Goal: Task Accomplishment & Management: Manage account settings

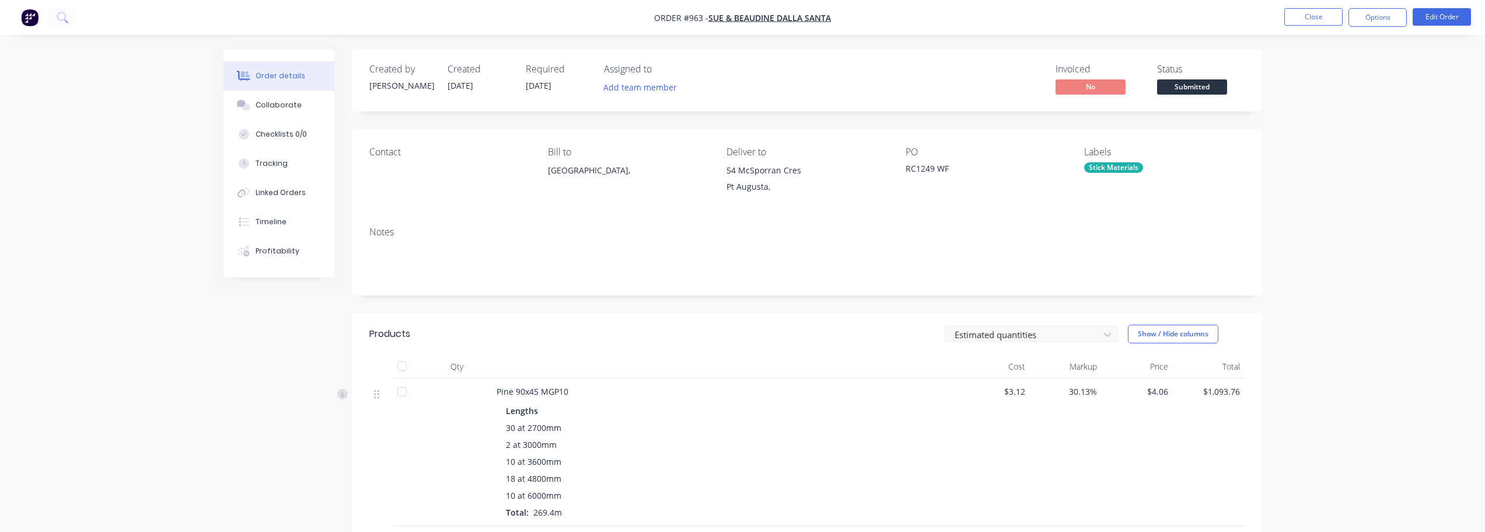
click at [1311, 27] on nav "Order #963 - Sue & Beaudine Dalla Santa Close Options Edit Order" at bounding box center [742, 17] width 1485 height 35
click at [1312, 20] on button "Close" at bounding box center [1313, 17] width 58 height 18
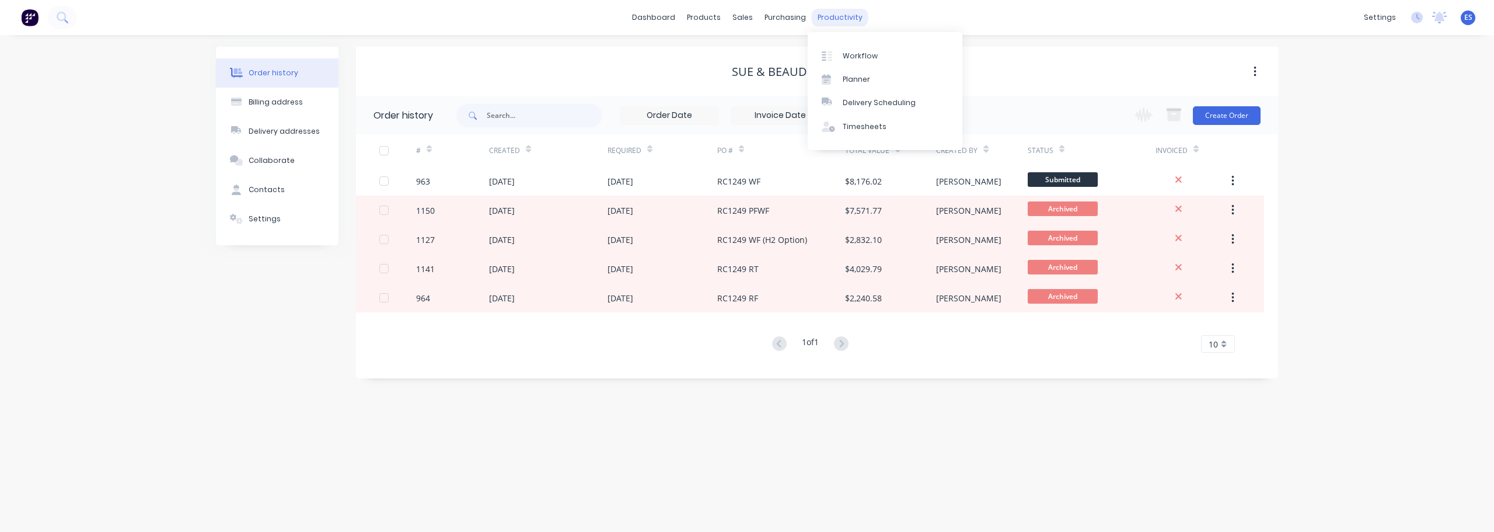
click at [844, 18] on div "productivity" at bounding box center [840, 18] width 57 height 18
click at [854, 58] on div "Workflow" at bounding box center [859, 56] width 35 height 11
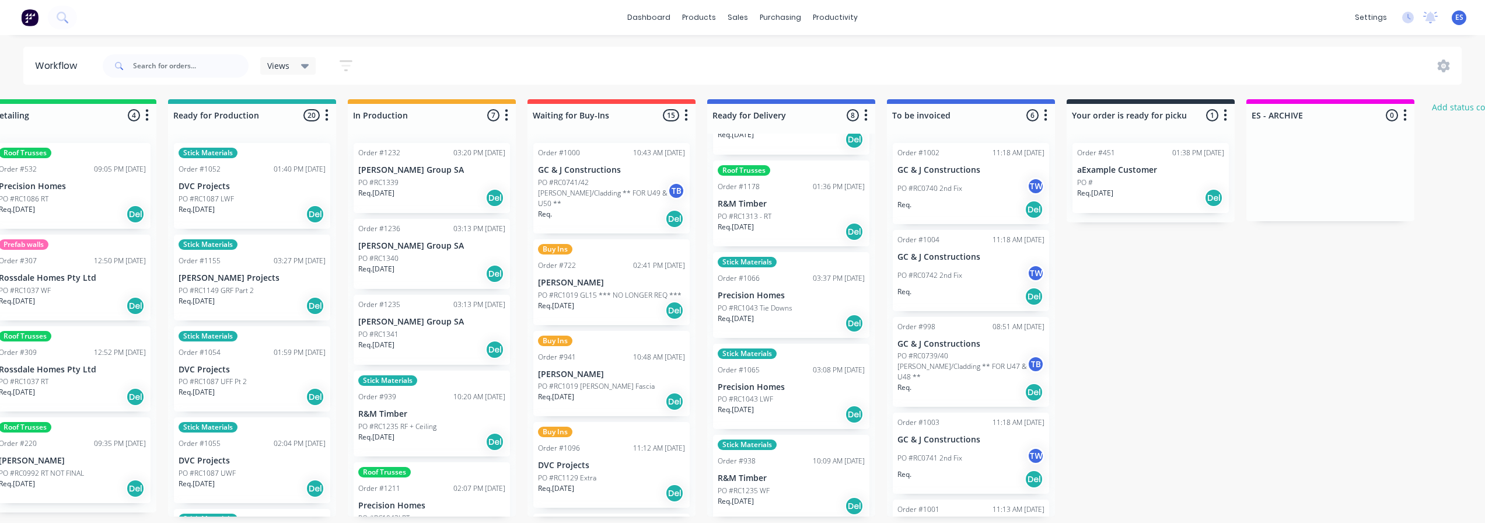
scroll to position [0, 452]
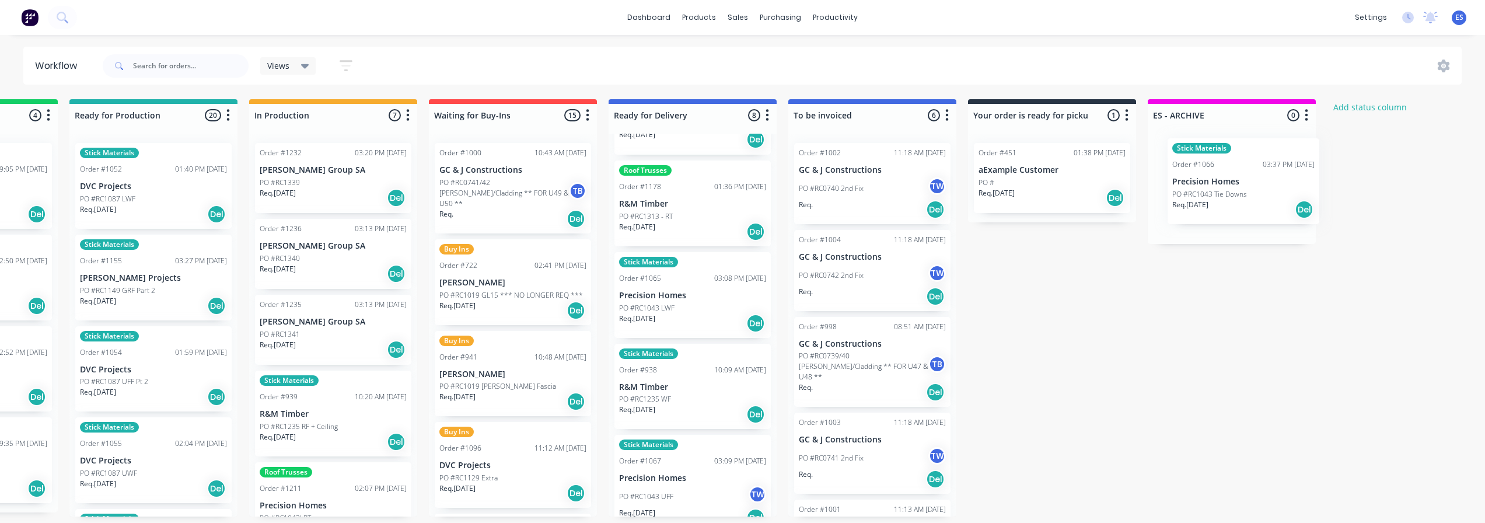
drag, startPoint x: 712, startPoint y: 317, endPoint x: 1230, endPoint y: 202, distance: 531.2
click at [1230, 202] on div "Submitted 25 Status colour #273444 hex #273444 Save Cancel Summaries Total orde…" at bounding box center [554, 307] width 2115 height 417
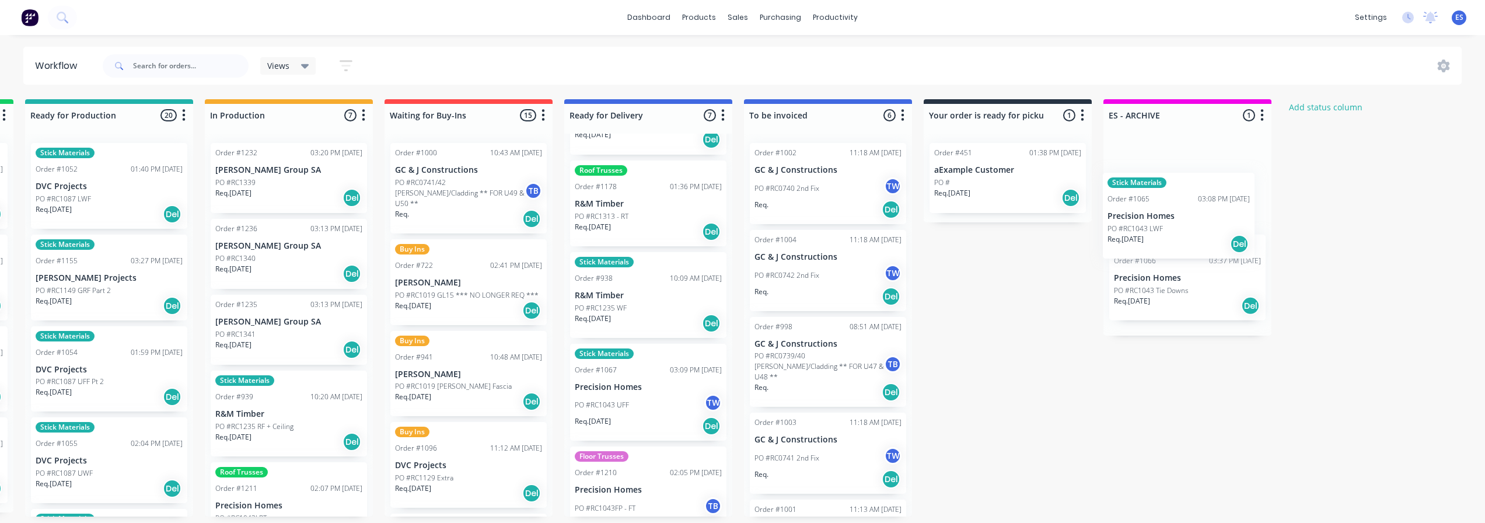
drag, startPoint x: 635, startPoint y: 310, endPoint x: 1153, endPoint y: 222, distance: 526.0
click at [1153, 222] on div "Submitted 25 Status colour #273444 hex #273444 Save Cancel Summaries Total orde…" at bounding box center [509, 307] width 2115 height 417
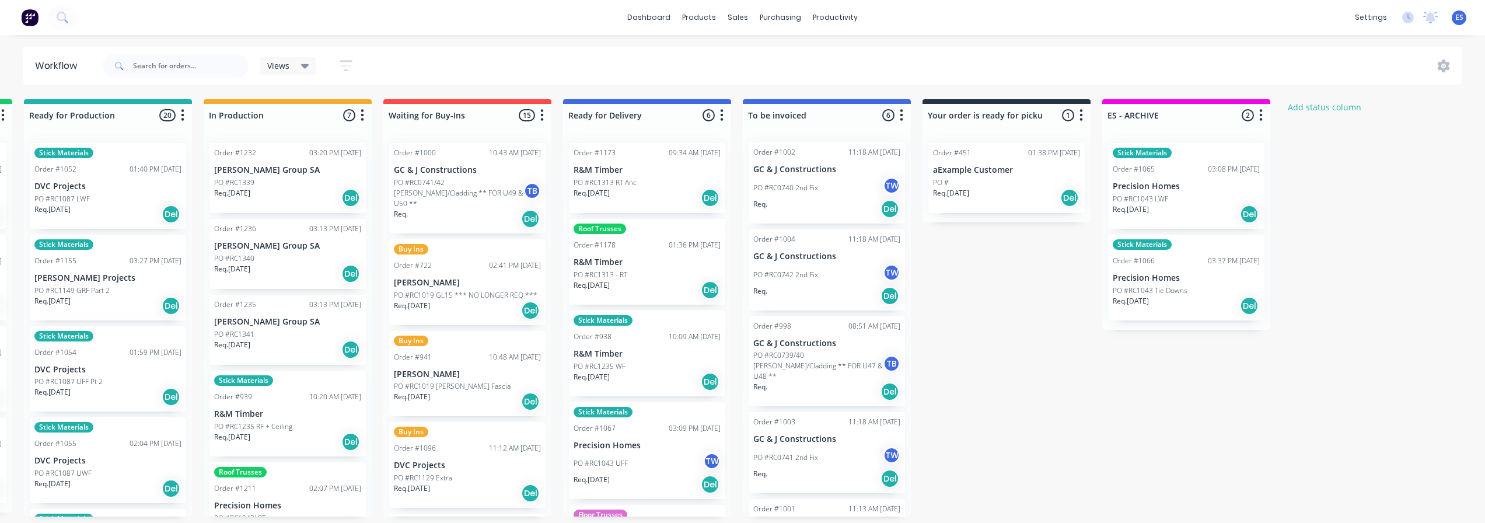
scroll to position [0, 0]
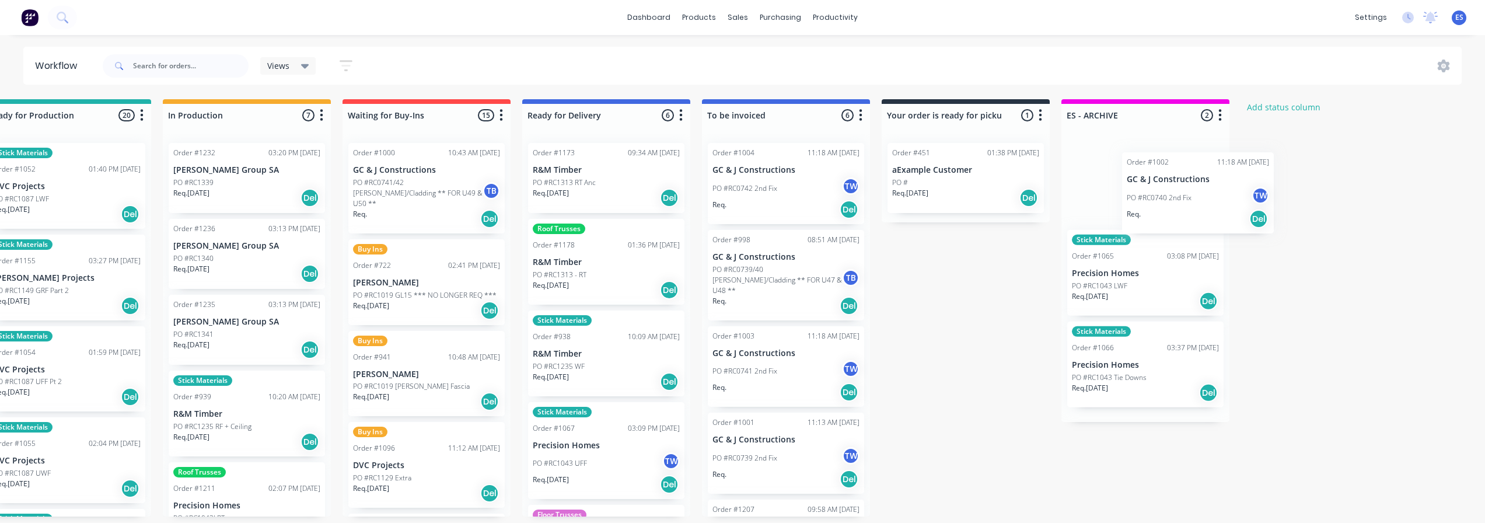
drag, startPoint x: 798, startPoint y: 185, endPoint x: 1175, endPoint y: 196, distance: 377.1
click at [1175, 196] on div "Submitted 25 Status colour #273444 hex #273444 Save Cancel Summaries Total orde…" at bounding box center [467, 307] width 2115 height 417
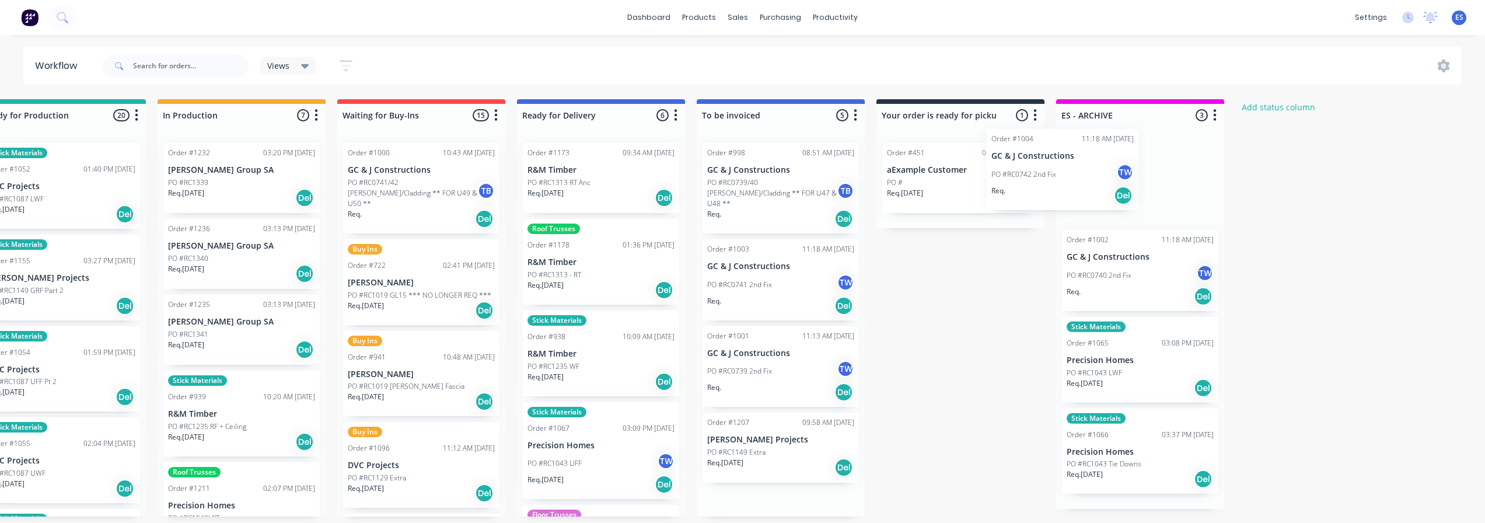
drag, startPoint x: 792, startPoint y: 201, endPoint x: 1106, endPoint y: 186, distance: 314.2
click at [1106, 186] on div "Submitted 25 Status colour #273444 hex #273444 Save Cancel Summaries Total orde…" at bounding box center [462, 307] width 2115 height 417
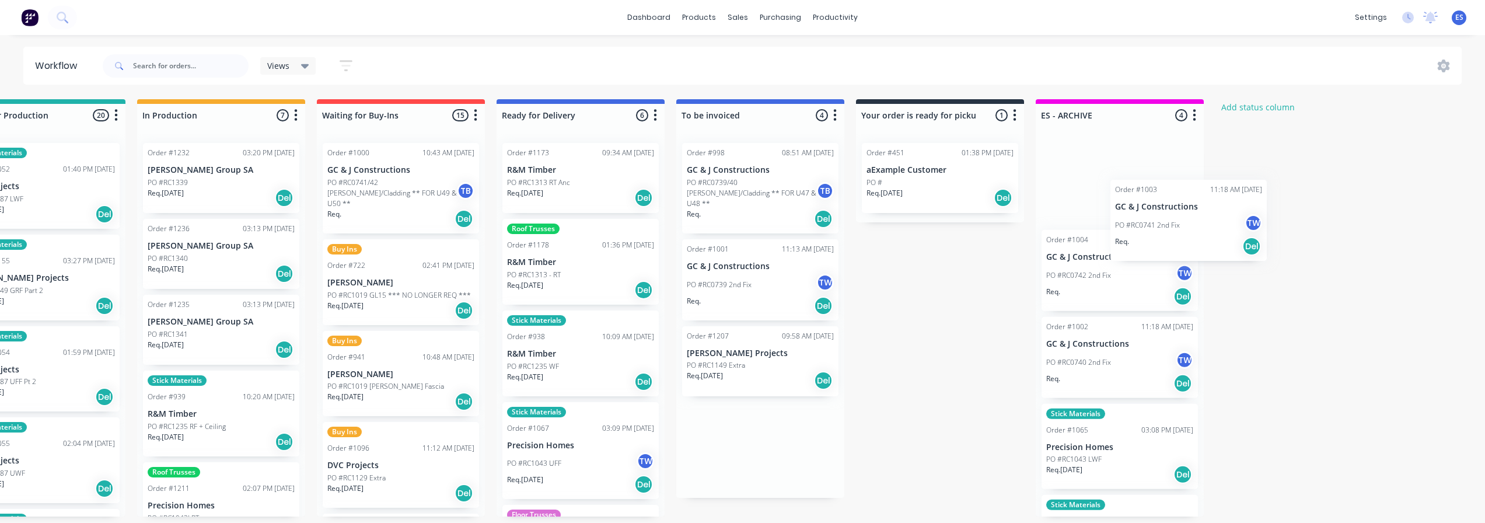
drag, startPoint x: 749, startPoint y: 300, endPoint x: 1139, endPoint y: 254, distance: 392.4
click at [1139, 254] on div "Submitted 25 Status colour #273444 hex #273444 Save Cancel Summaries Total orde…" at bounding box center [441, 307] width 2115 height 417
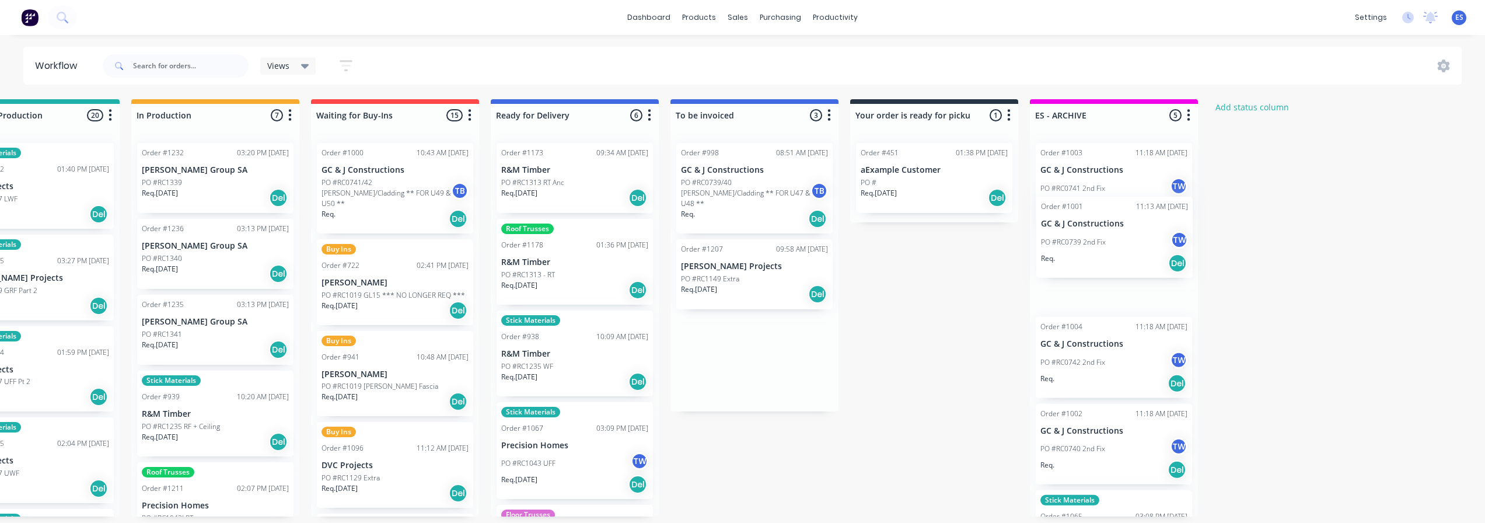
drag, startPoint x: 771, startPoint y: 270, endPoint x: 1110, endPoint y: 237, distance: 340.0
click at [1110, 237] on div "Submitted 25 Status colour #273444 hex #273444 Save Cancel Summaries Total orde…" at bounding box center [436, 307] width 2115 height 417
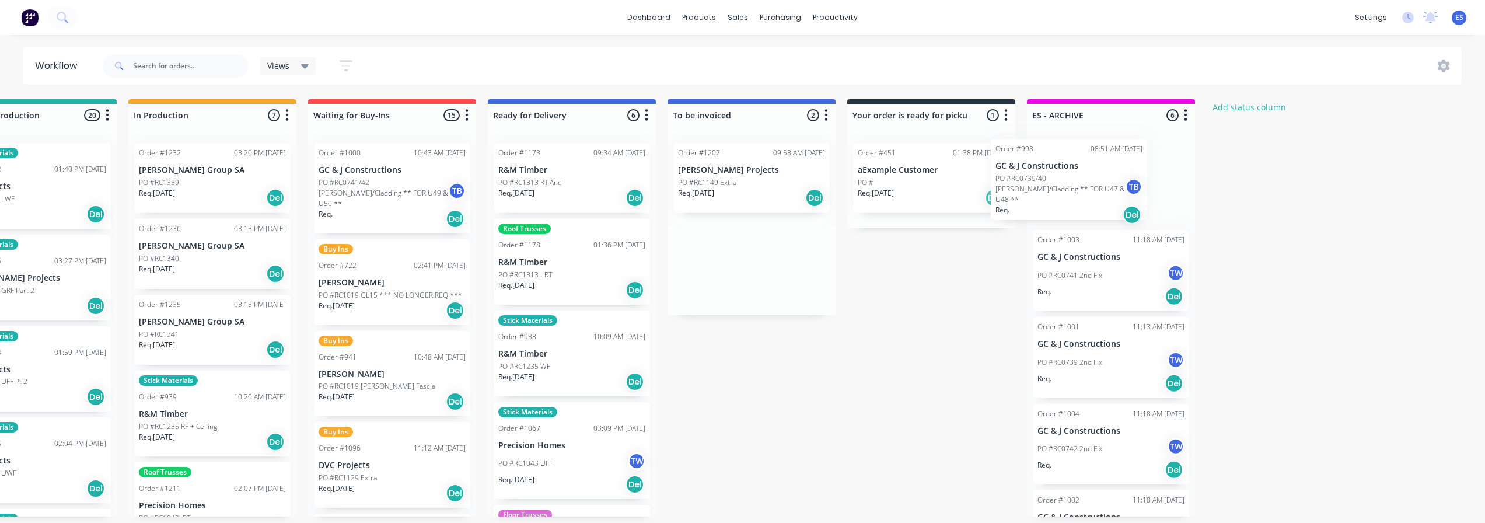
drag, startPoint x: 938, startPoint y: 190, endPoint x: 1100, endPoint y: 188, distance: 162.2
click at [1100, 188] on div "Submitted 25 Status colour #273444 hex #273444 Save Cancel Summaries Total orde…" at bounding box center [433, 307] width 2115 height 417
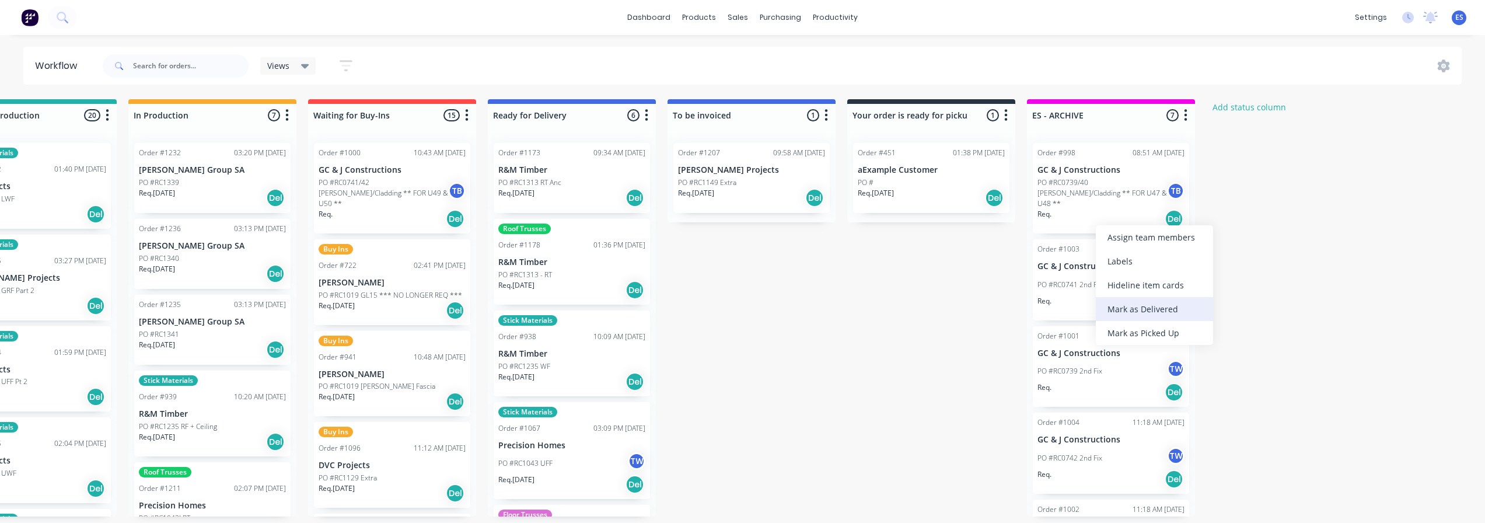
drag, startPoint x: 1144, startPoint y: 304, endPoint x: 1116, endPoint y: 254, distance: 57.5
click at [1144, 303] on div "Mark as Delivered" at bounding box center [1154, 309] width 117 height 24
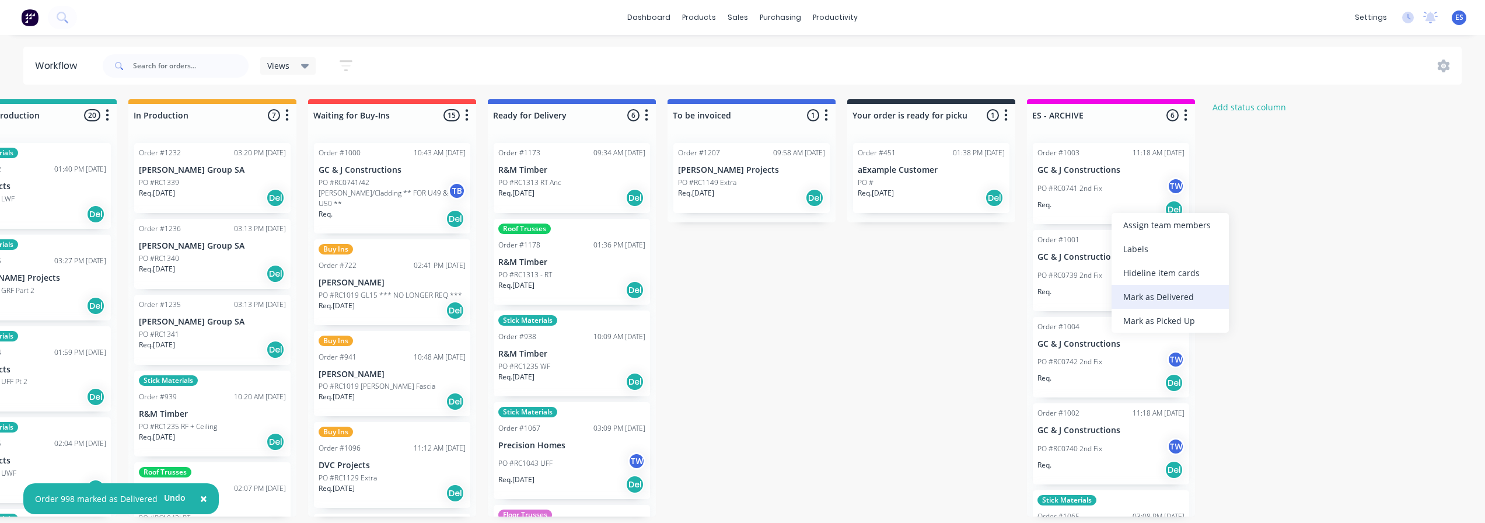
click at [1148, 296] on div "Mark as Delivered" at bounding box center [1169, 297] width 117 height 24
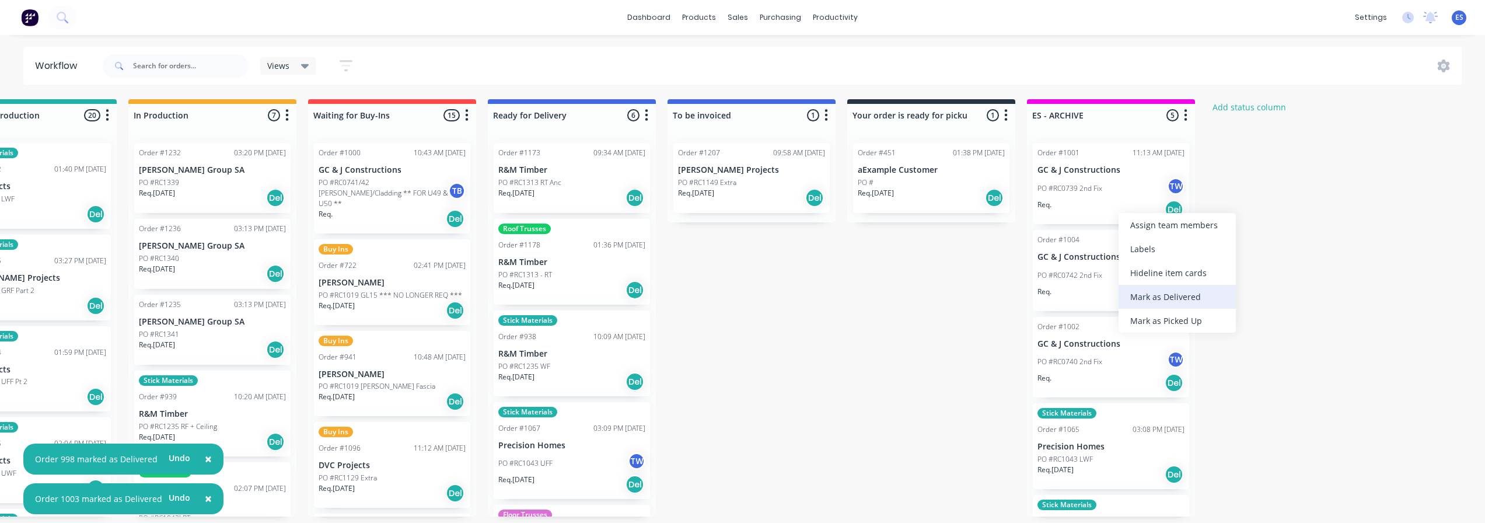
click at [1162, 296] on div "Mark as Delivered" at bounding box center [1176, 297] width 117 height 24
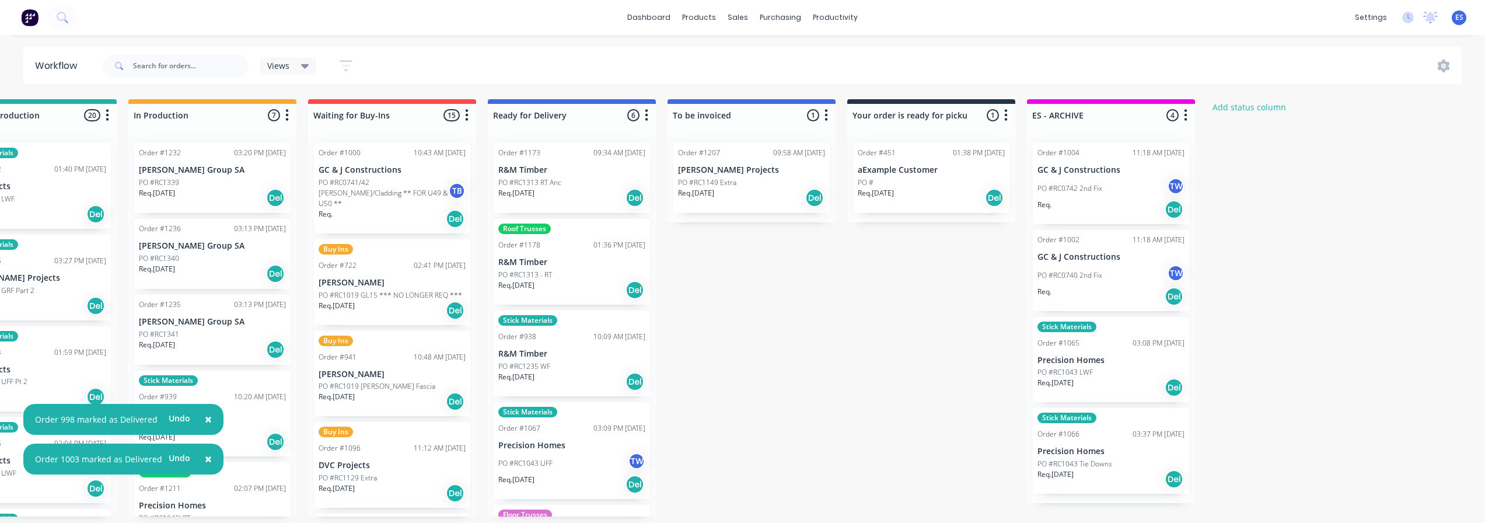
drag, startPoint x: 1090, startPoint y: 210, endPoint x: 1100, endPoint y: 211, distance: 10.6
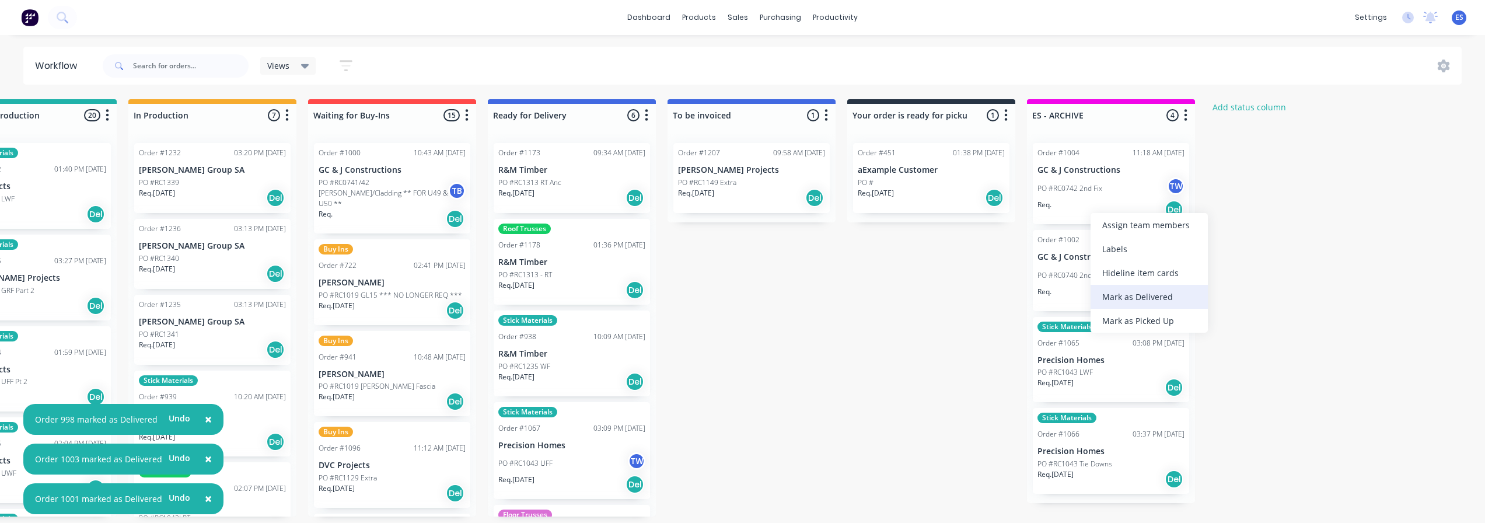
click at [1148, 299] on div "Mark as Delivered" at bounding box center [1148, 297] width 117 height 24
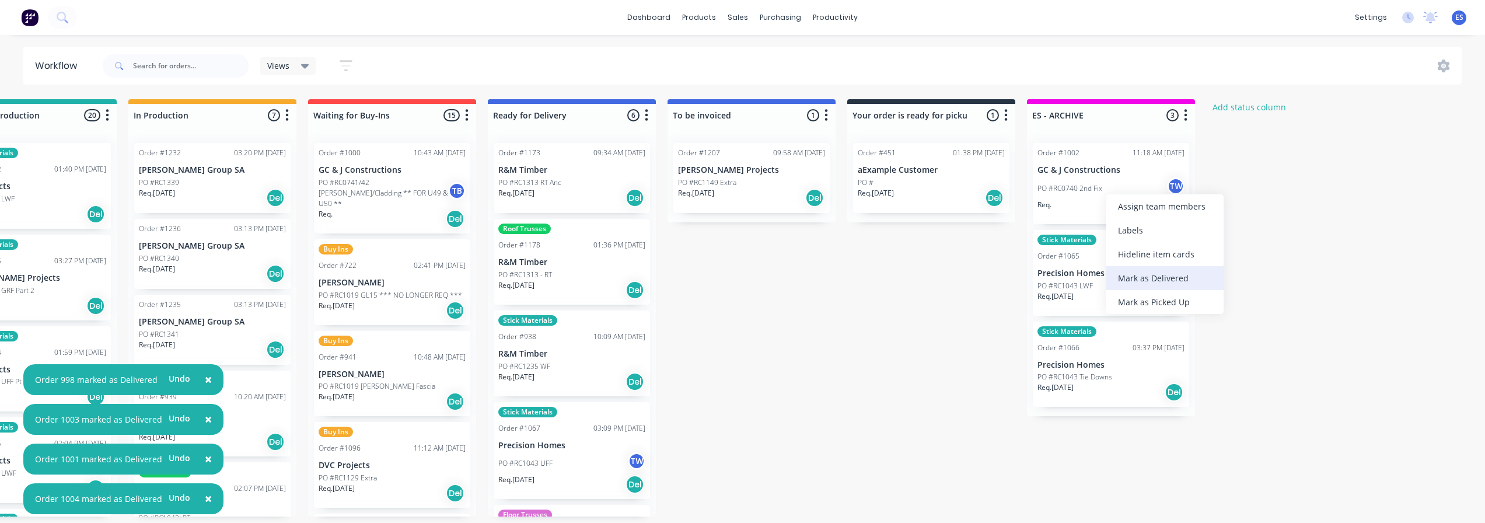
click at [1146, 282] on div "Mark as Delivered" at bounding box center [1164, 278] width 117 height 24
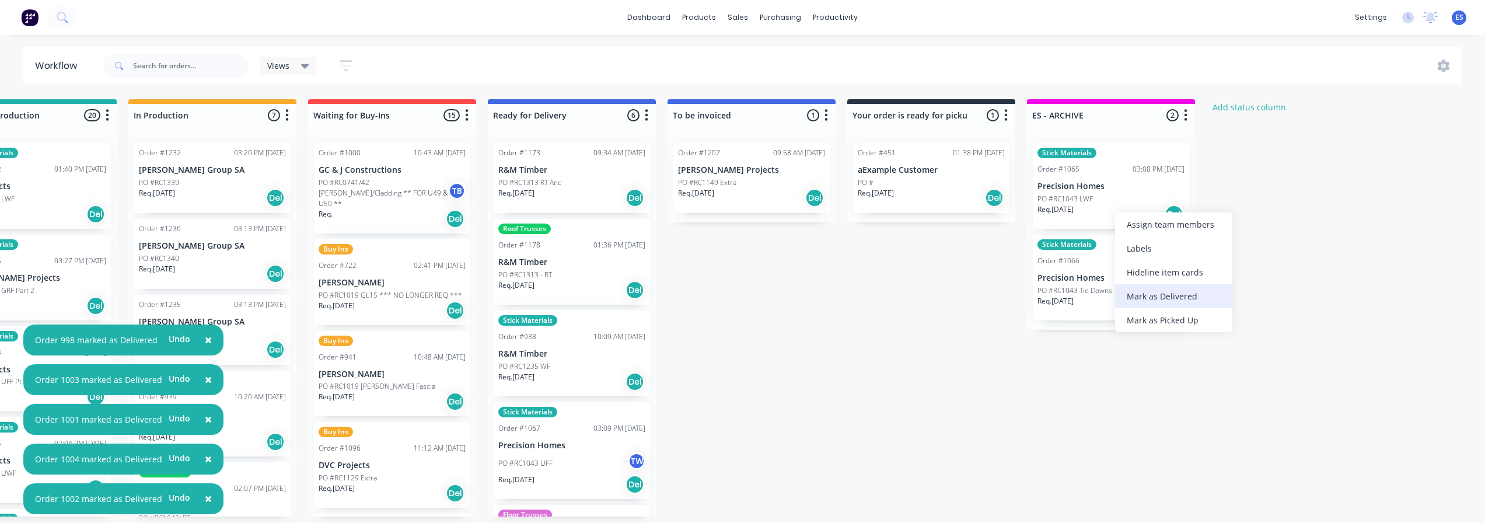
click at [1160, 295] on div "Mark as Delivered" at bounding box center [1173, 296] width 117 height 24
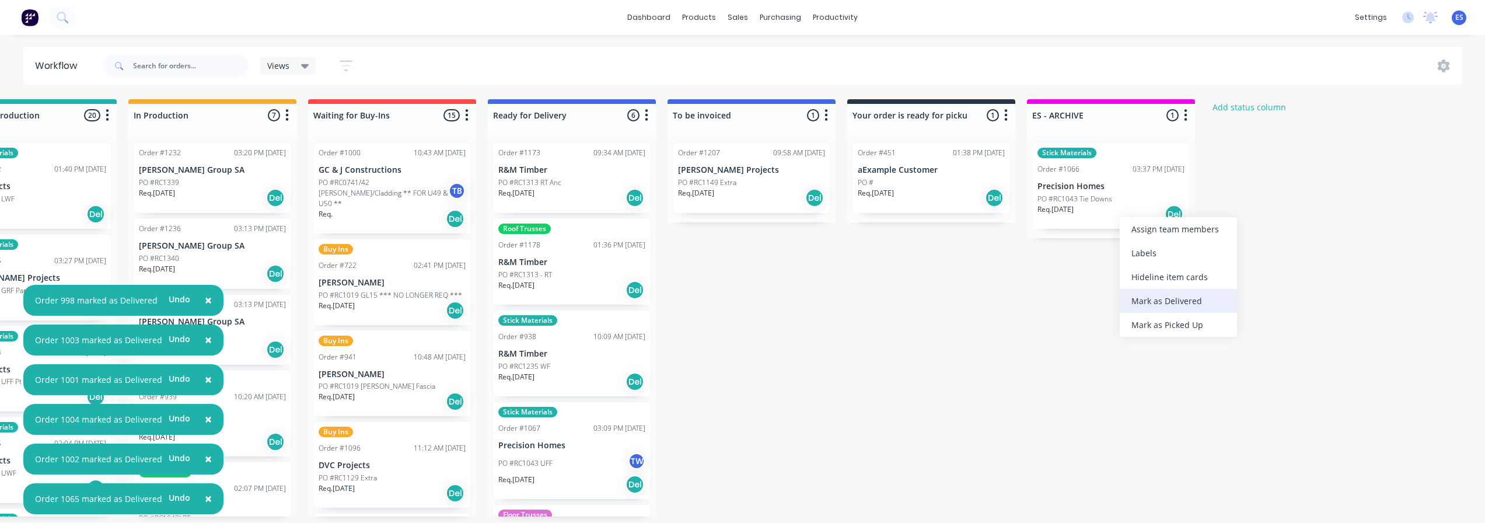
click at [1166, 296] on div "Mark as Delivered" at bounding box center [1178, 301] width 117 height 24
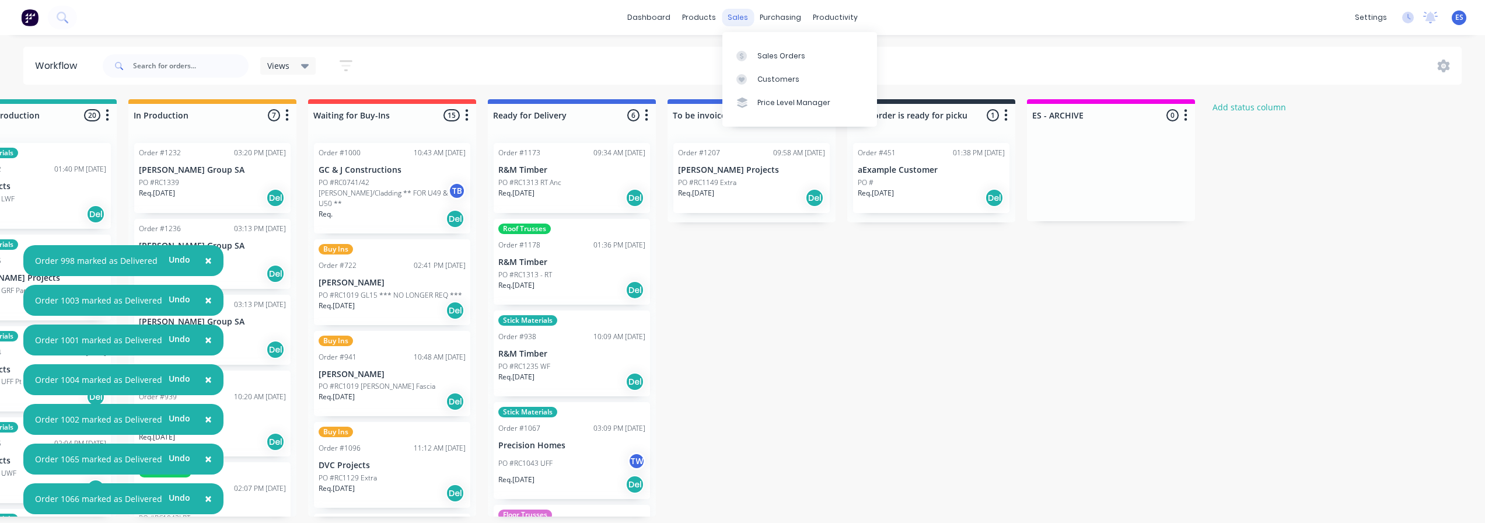
click at [741, 23] on div "sales" at bounding box center [738, 18] width 32 height 18
click at [756, 50] on link "Sales Orders" at bounding box center [799, 55] width 155 height 23
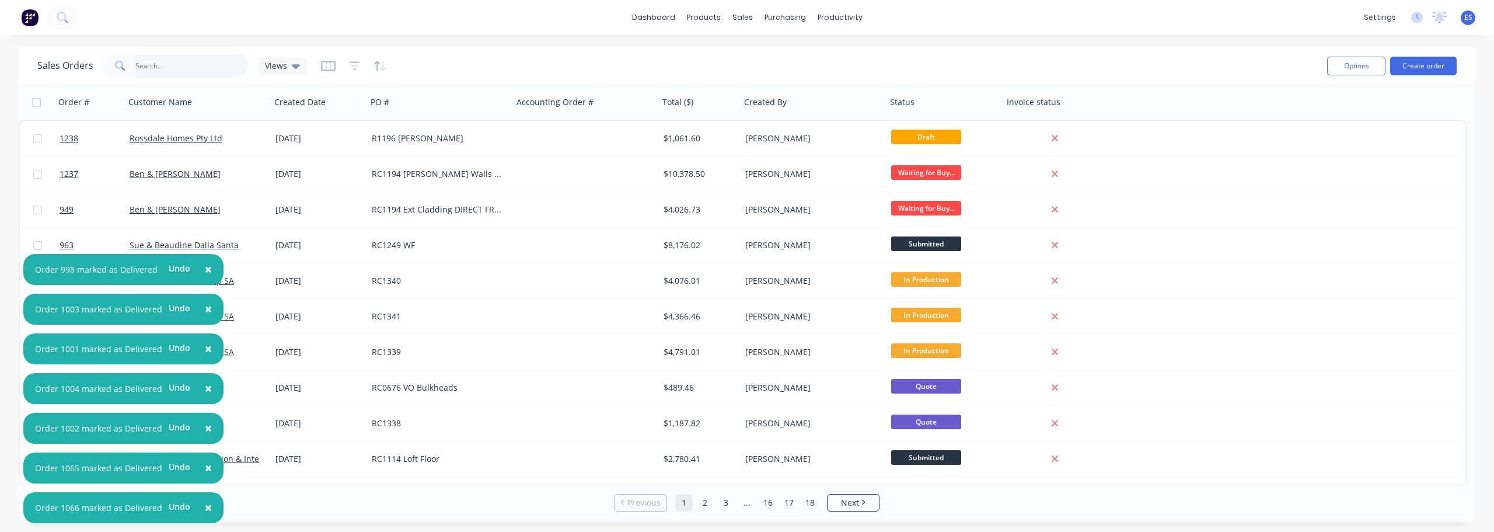
click at [198, 61] on input "text" at bounding box center [192, 65] width 114 height 23
type input "r"
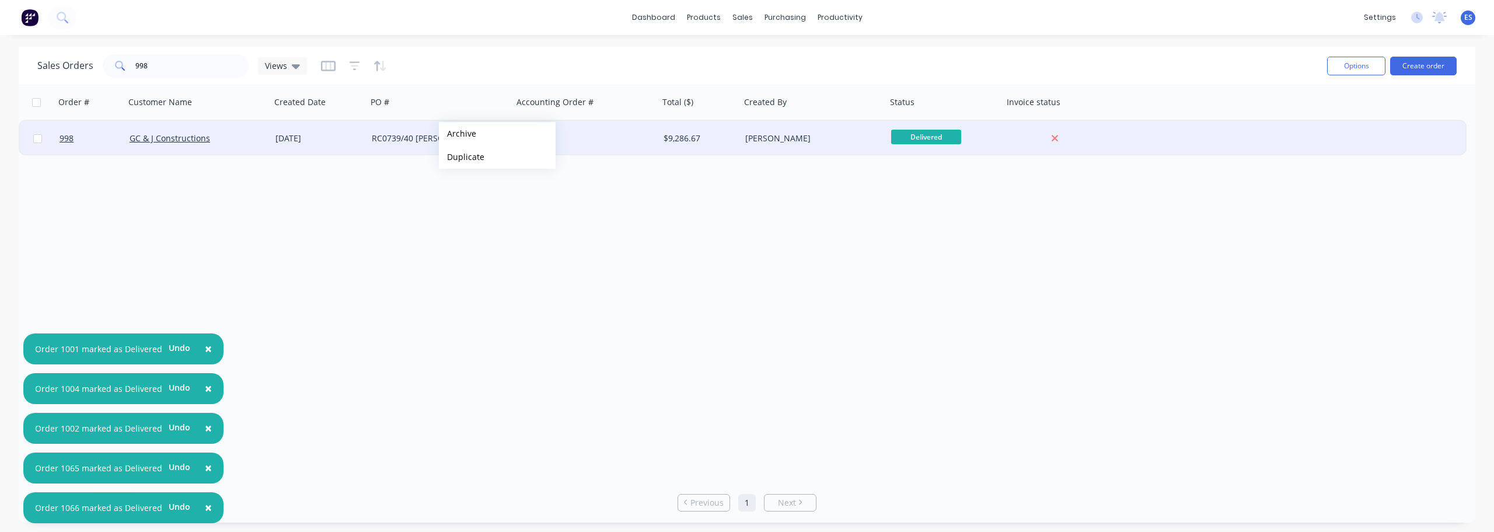
click at [482, 134] on button "Archive" at bounding box center [497, 133] width 117 height 23
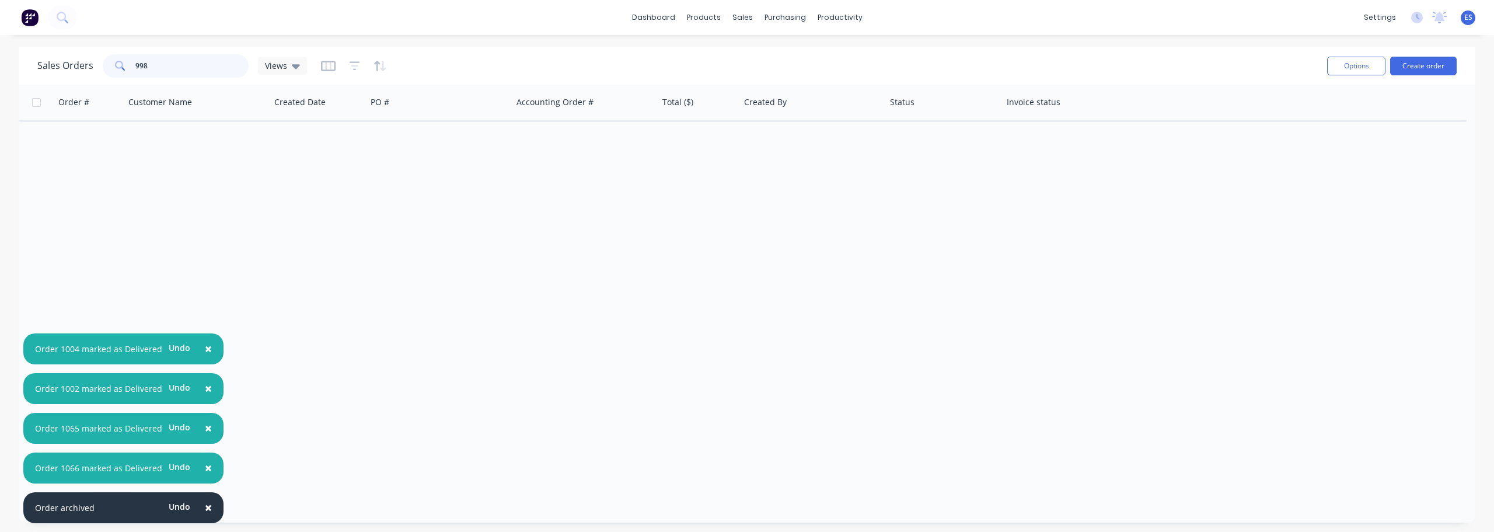
click at [167, 68] on input "998" at bounding box center [192, 65] width 114 height 23
type input "9"
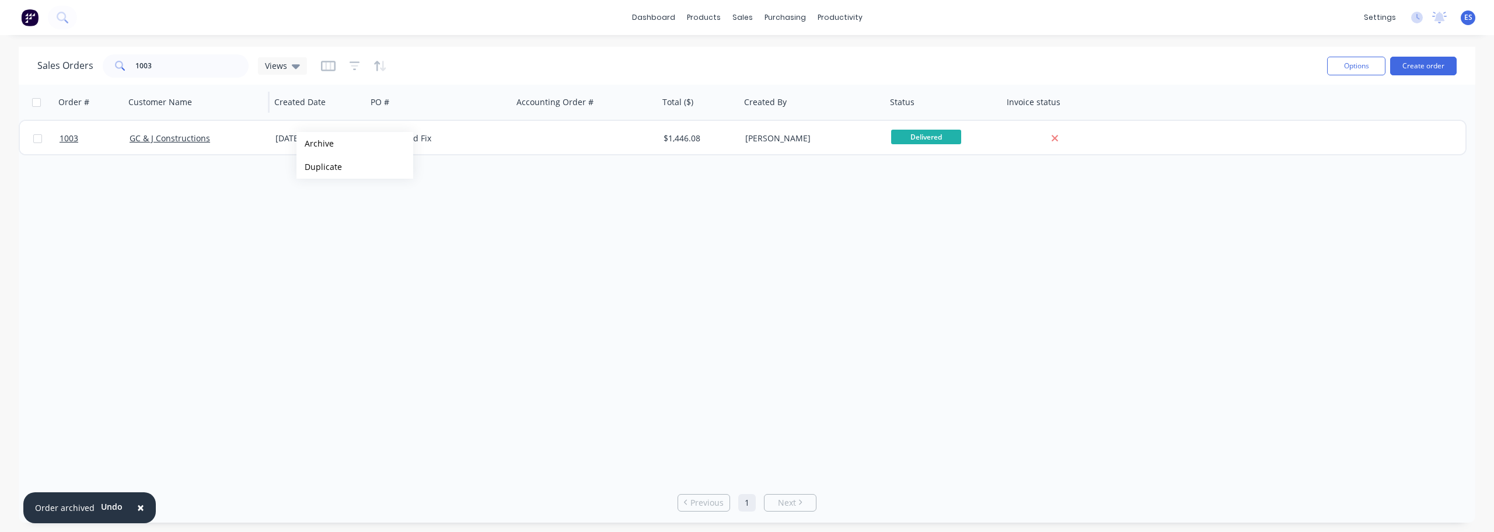
drag, startPoint x: 351, startPoint y: 153, endPoint x: 245, endPoint y: 118, distance: 112.0
click at [351, 153] on button "Archive" at bounding box center [354, 143] width 117 height 23
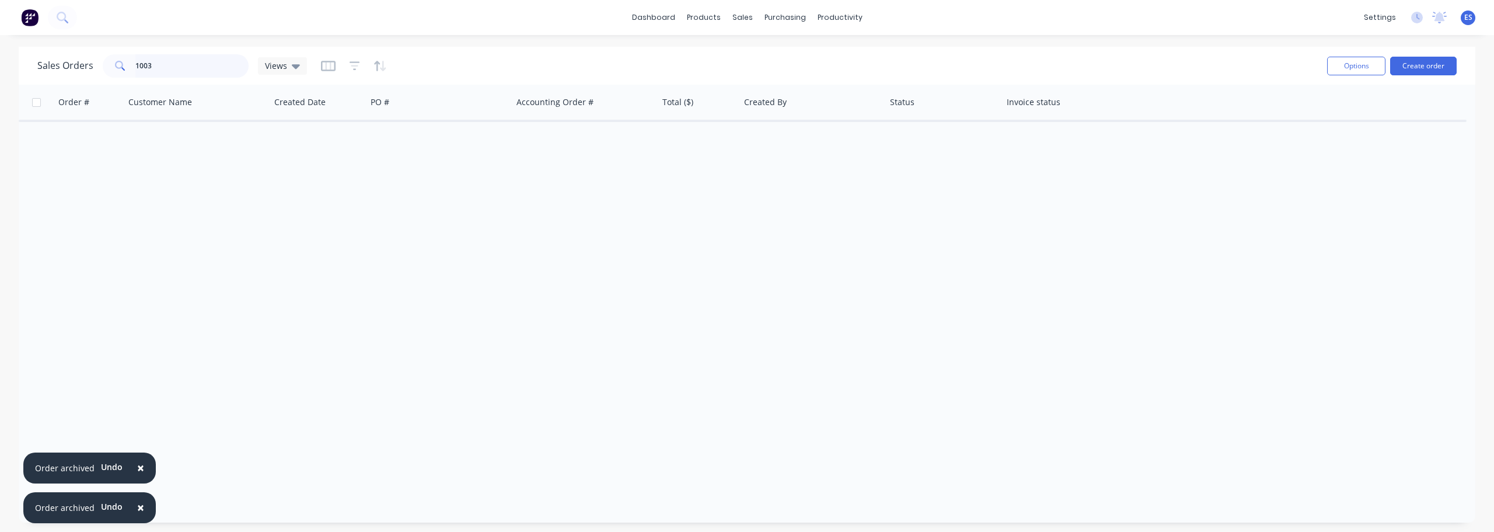
click at [174, 70] on input "1003" at bounding box center [192, 65] width 114 height 23
type input "1"
click at [515, 152] on button "Archive" at bounding box center [538, 149] width 117 height 23
click at [193, 75] on input "1001" at bounding box center [192, 65] width 114 height 23
type input "1"
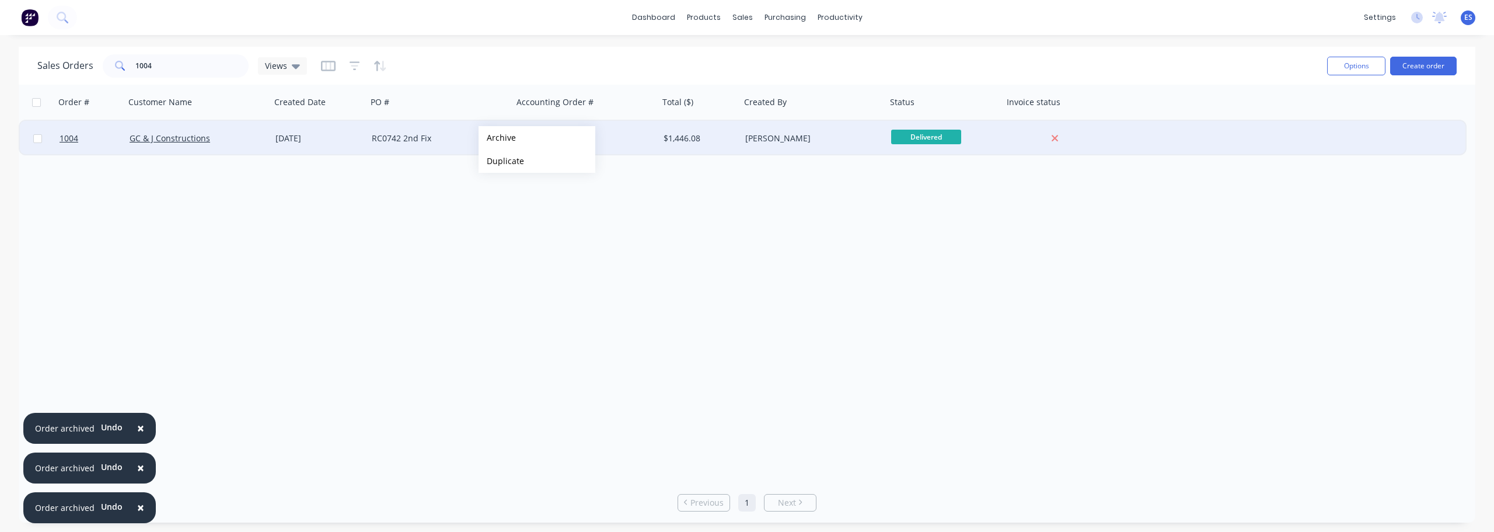
drag, startPoint x: 513, startPoint y: 145, endPoint x: 477, endPoint y: 144, distance: 35.6
click at [512, 145] on button "Archive" at bounding box center [536, 137] width 117 height 23
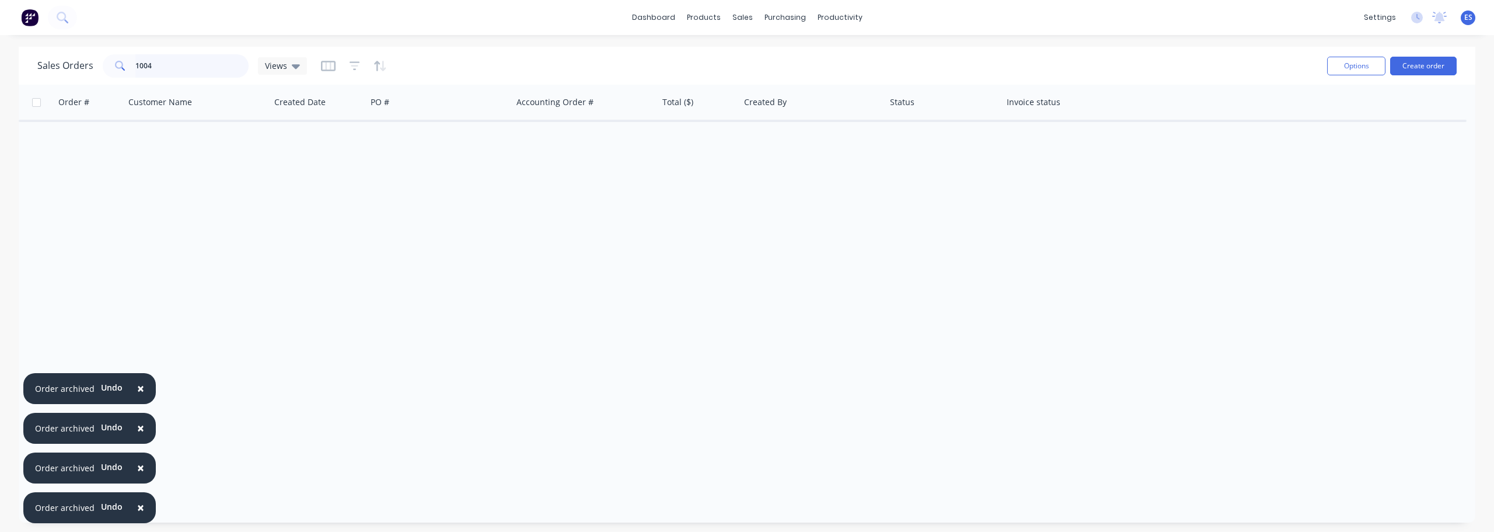
click at [166, 67] on input "1004" at bounding box center [192, 65] width 114 height 23
type input "1"
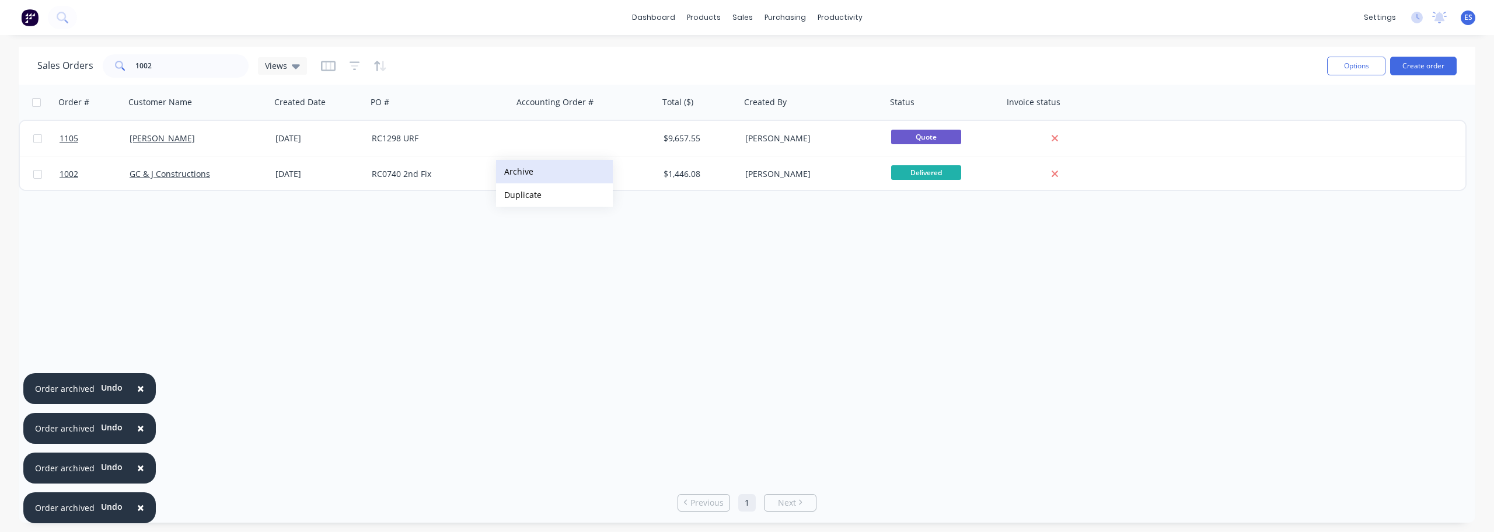
click at [527, 171] on button "Archive" at bounding box center [554, 171] width 117 height 23
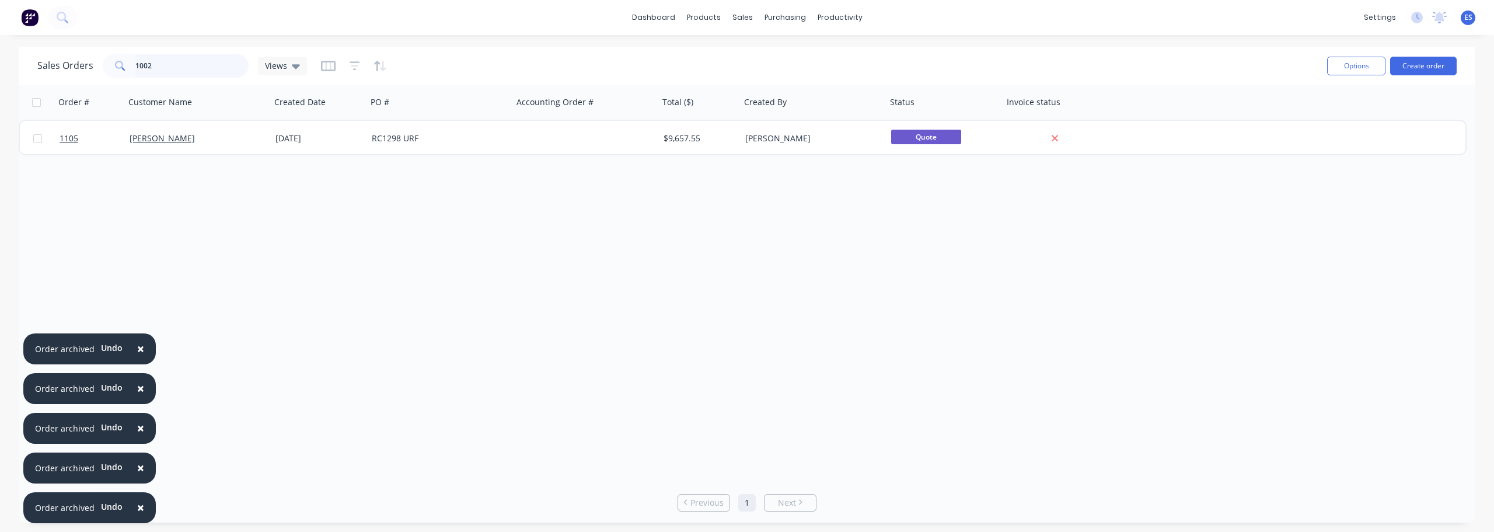
click at [167, 71] on input "1002" at bounding box center [192, 65] width 114 height 23
type input "1"
click at [496, 135] on button "Archive" at bounding box center [507, 139] width 117 height 23
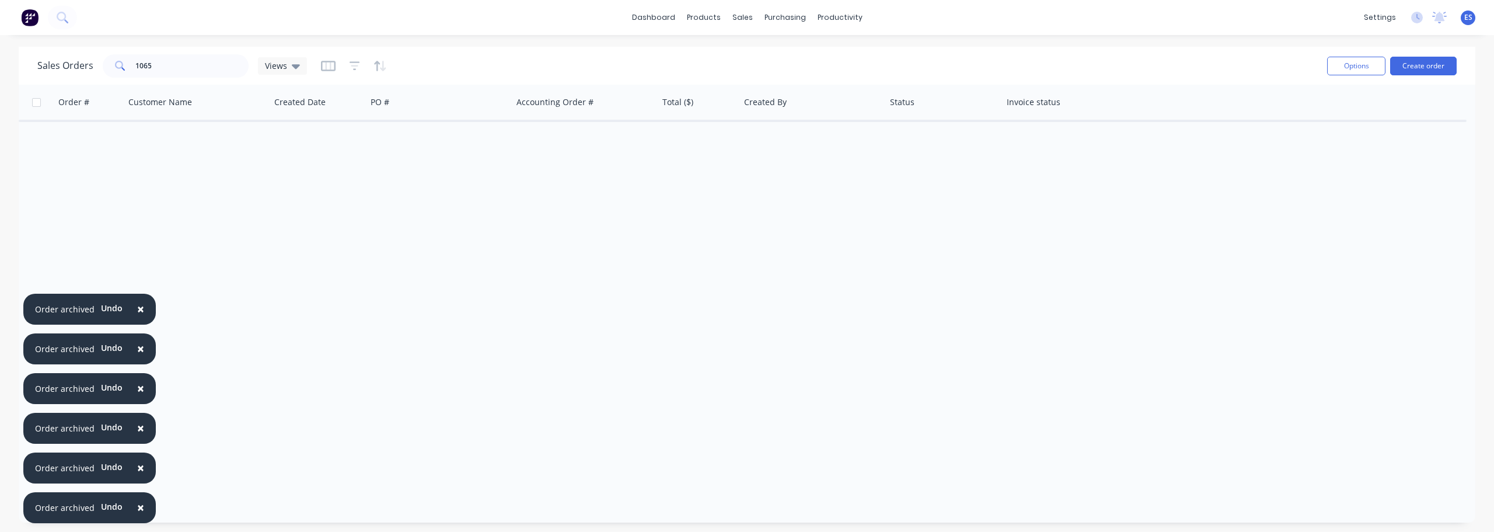
click at [157, 79] on div "Sales Orders 1065 Views" at bounding box center [677, 65] width 1280 height 29
click at [165, 67] on input "1065" at bounding box center [192, 65] width 114 height 23
type input "1"
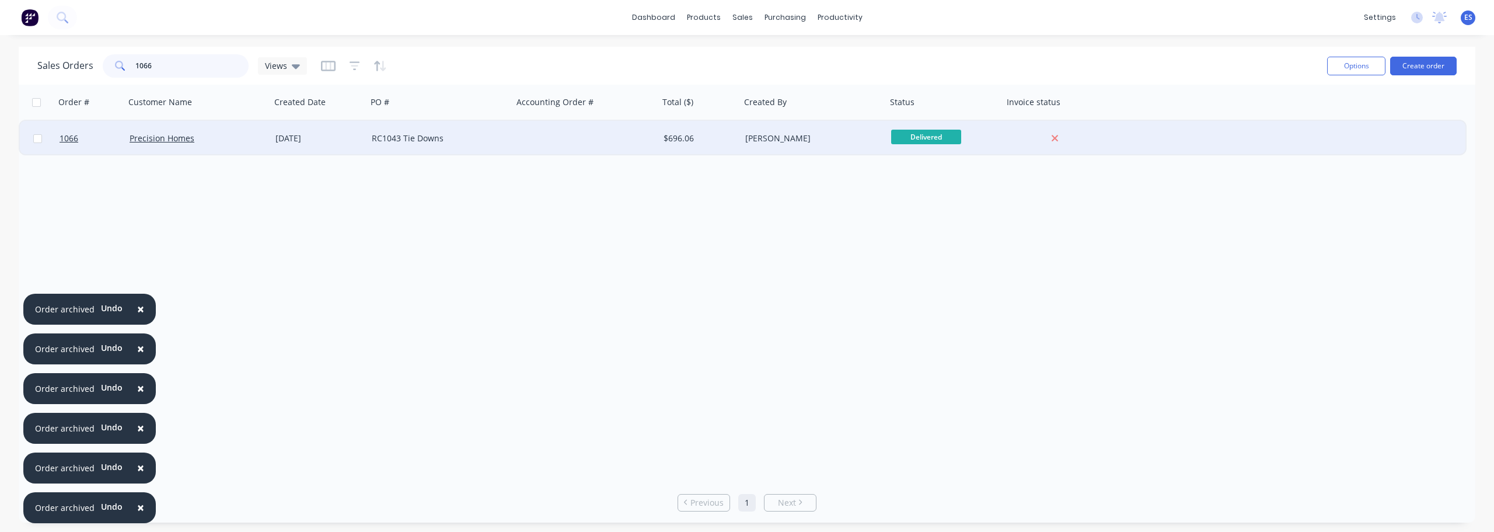
type input "1066"
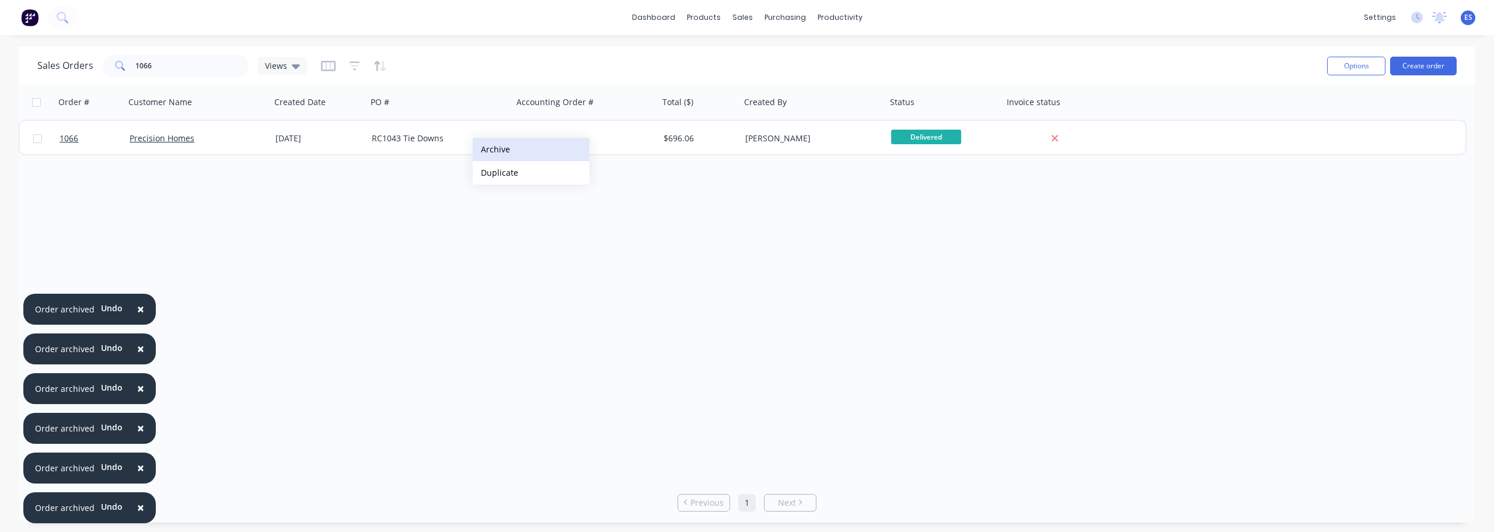
click at [505, 149] on button "Archive" at bounding box center [531, 149] width 117 height 23
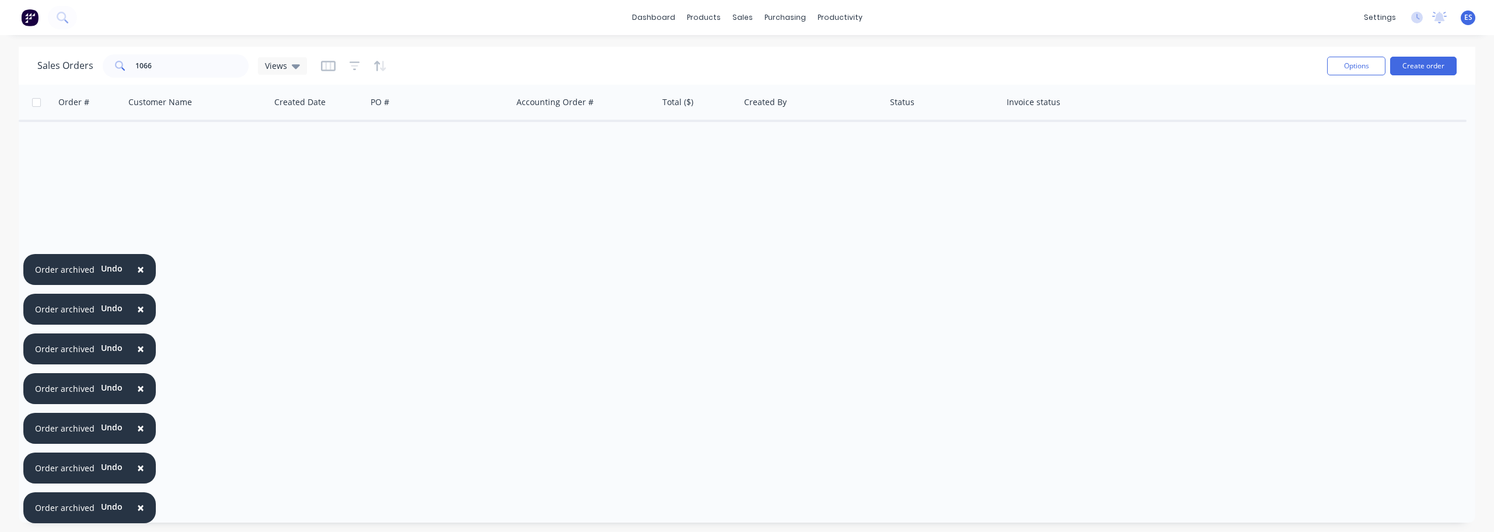
click at [595, 230] on div "Order # Customer Name Created Date PO # Accounting Order # Total ($) Created By…" at bounding box center [747, 283] width 1456 height 397
click at [828, 19] on div "productivity" at bounding box center [840, 18] width 57 height 18
click at [838, 58] on div at bounding box center [830, 56] width 18 height 11
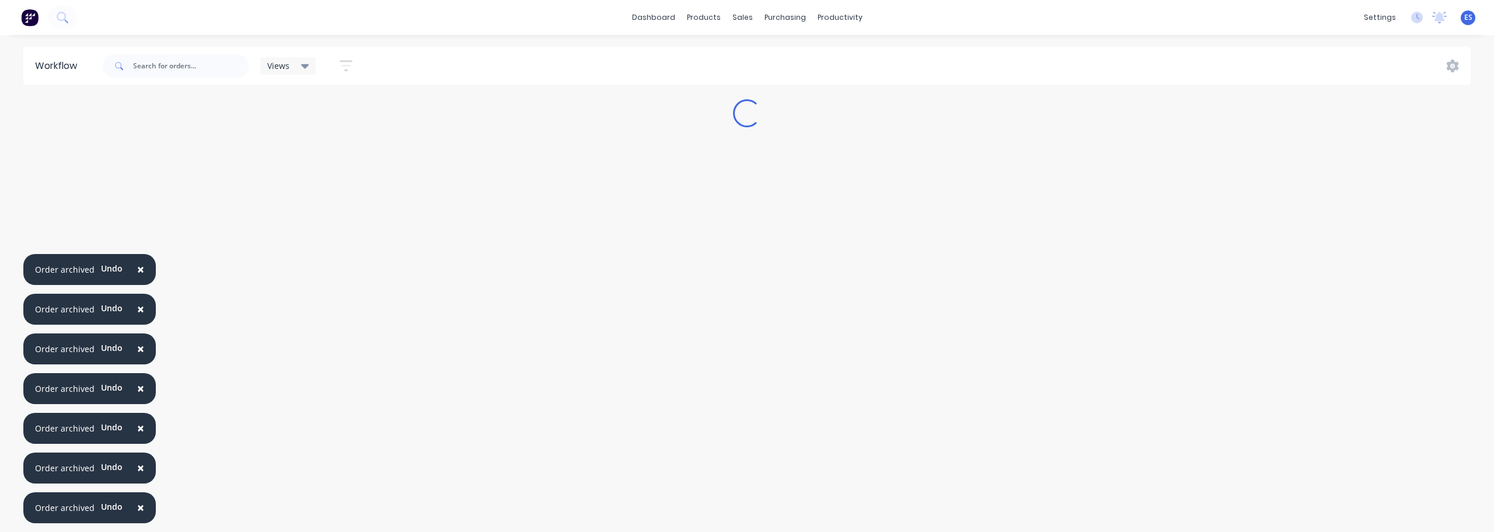
click at [138, 509] on span "×" at bounding box center [140, 507] width 7 height 16
click at [138, 509] on button "×" at bounding box center [140, 508] width 30 height 28
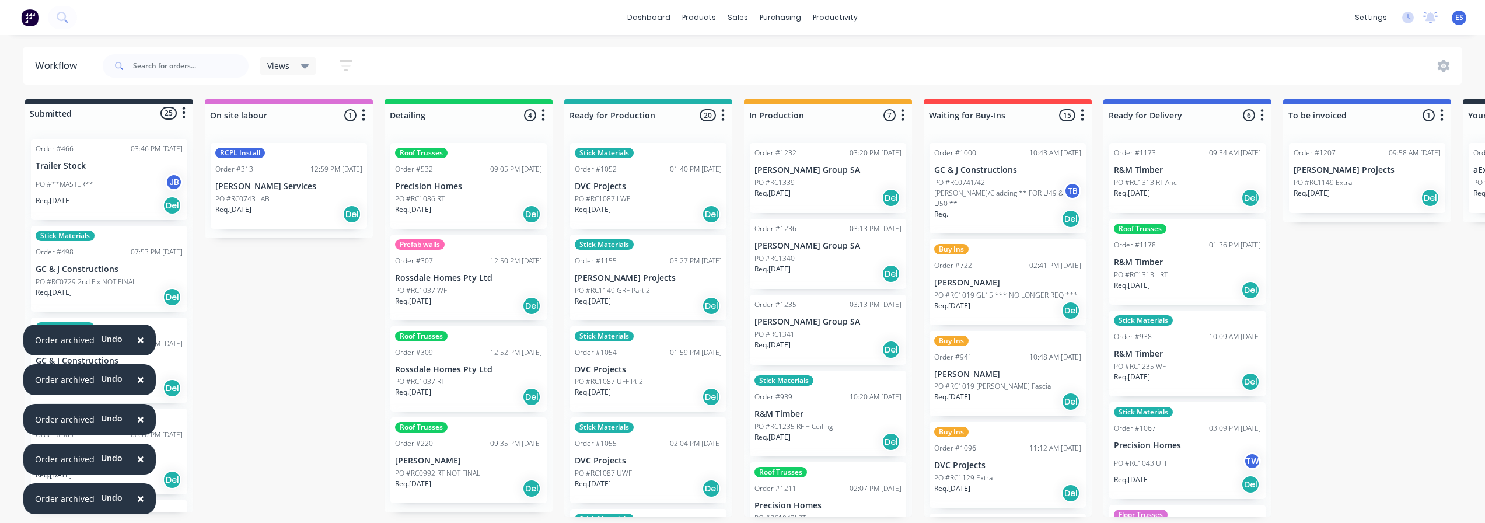
click at [138, 509] on button "×" at bounding box center [140, 499] width 30 height 28
click at [138, 473] on button "×" at bounding box center [140, 459] width 30 height 28
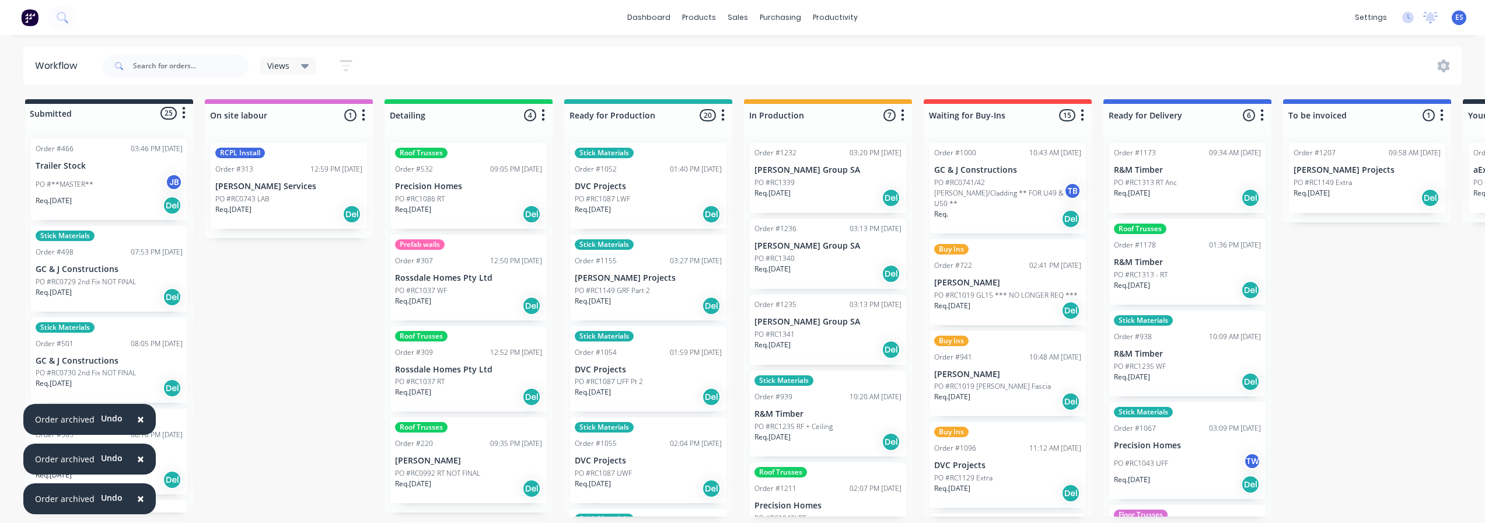
click at [137, 505] on span "×" at bounding box center [140, 498] width 7 height 16
click at [137, 504] on span "×" at bounding box center [140, 498] width 7 height 16
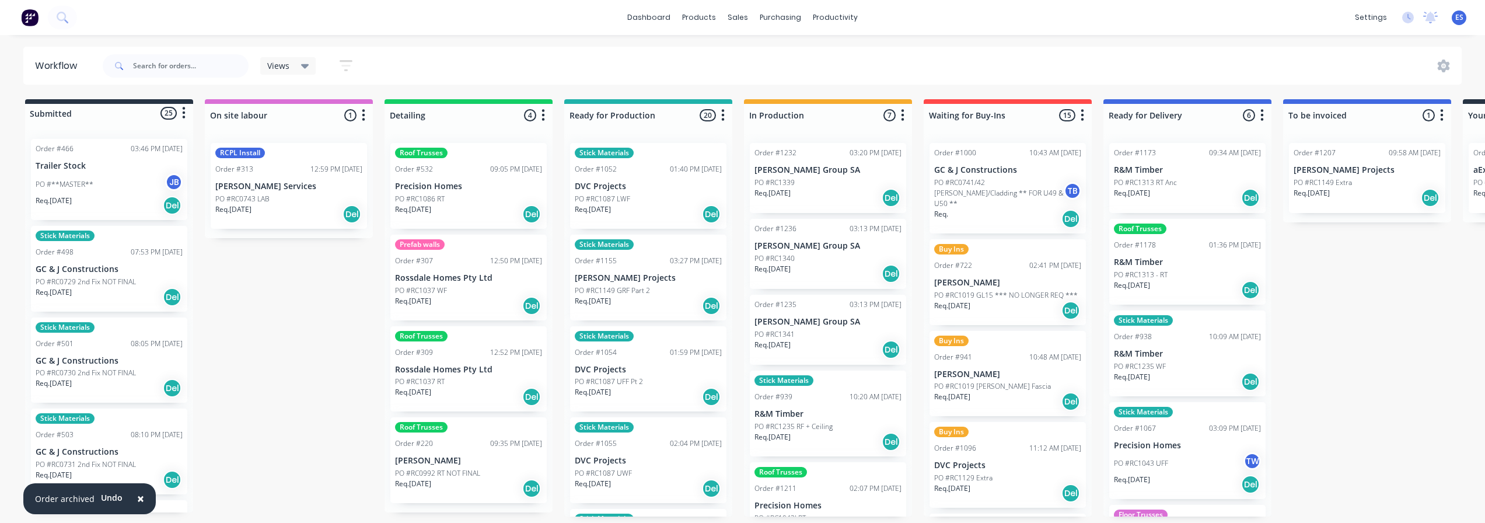
click at [137, 504] on span "×" at bounding box center [140, 498] width 7 height 16
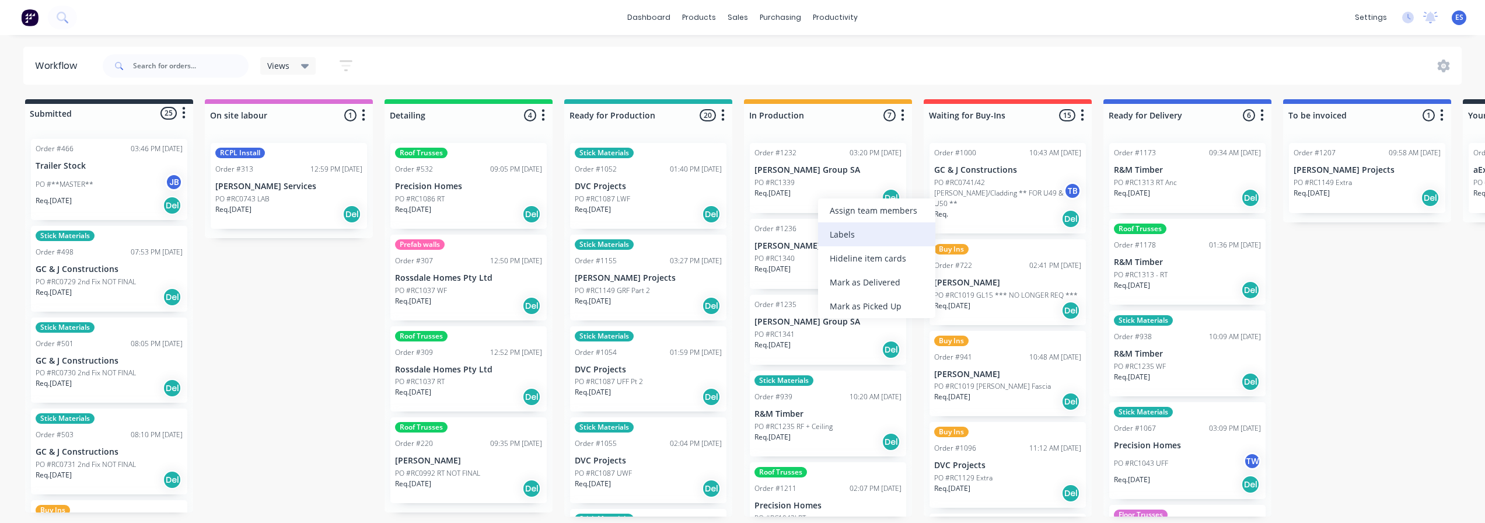
click at [865, 239] on div "Labels" at bounding box center [876, 234] width 117 height 24
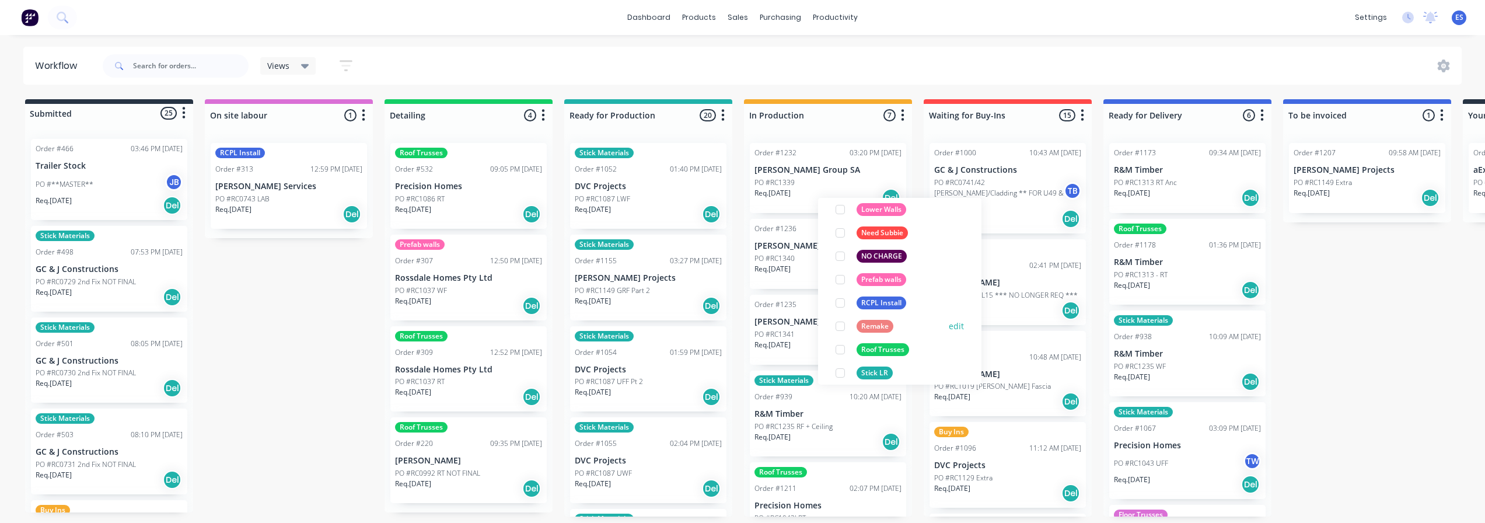
scroll to position [233, 0]
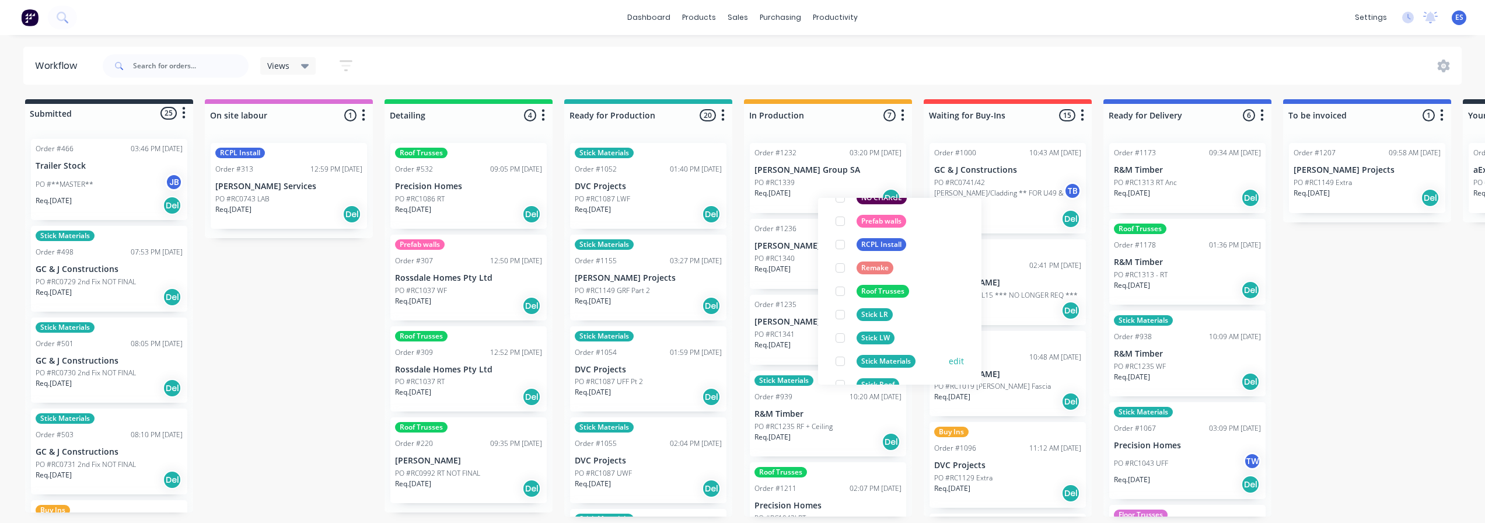
click at [890, 356] on div "Stick Materials" at bounding box center [885, 361] width 59 height 13
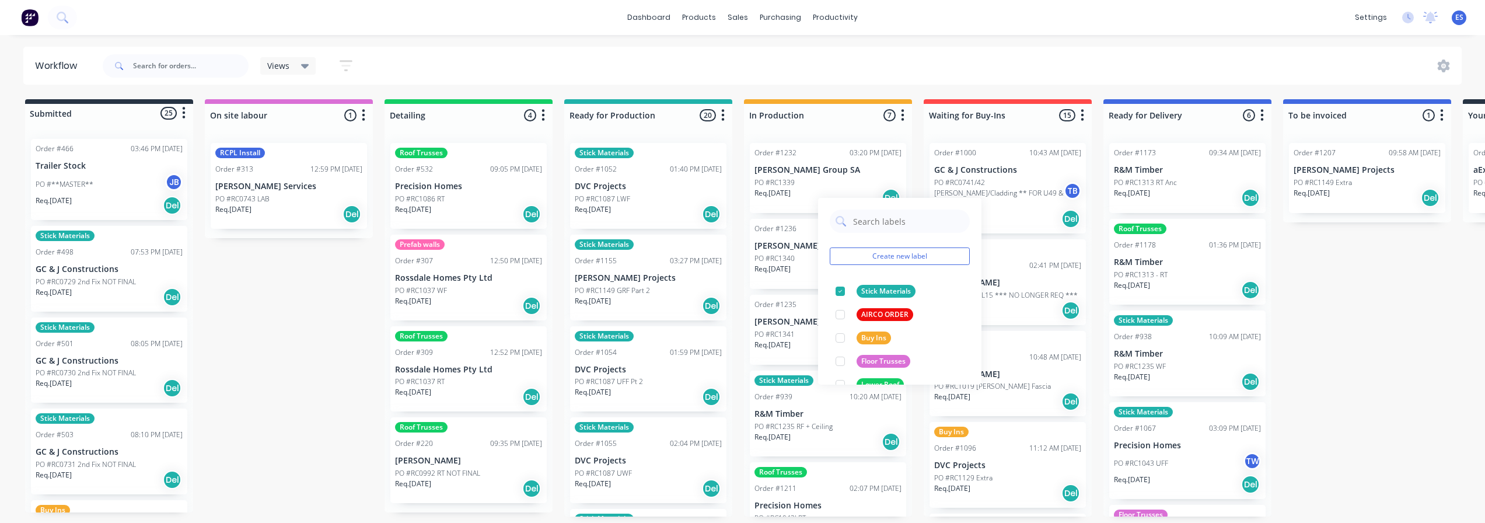
drag, startPoint x: 1414, startPoint y: 319, endPoint x: 922, endPoint y: 318, distance: 491.8
click at [1408, 319] on div "Submitted 25 Status colour #273444 hex #273444 Save Cancel Summaries Total orde…" at bounding box center [1048, 307] width 2115 height 417
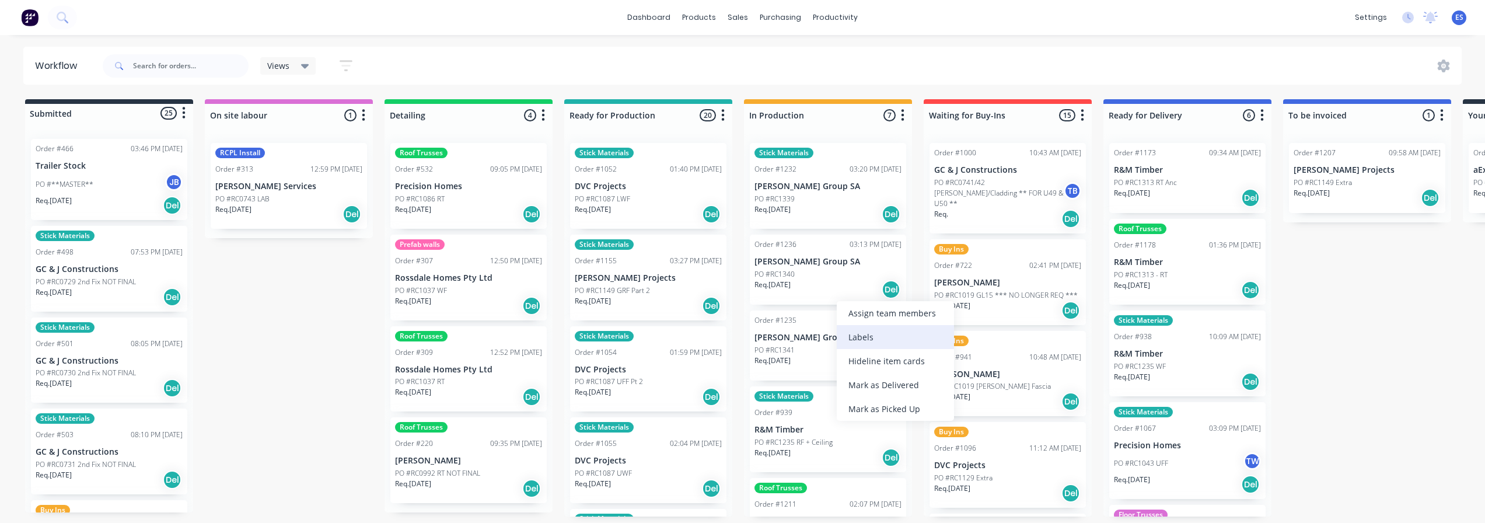
click at [893, 345] on div "Labels" at bounding box center [895, 337] width 117 height 24
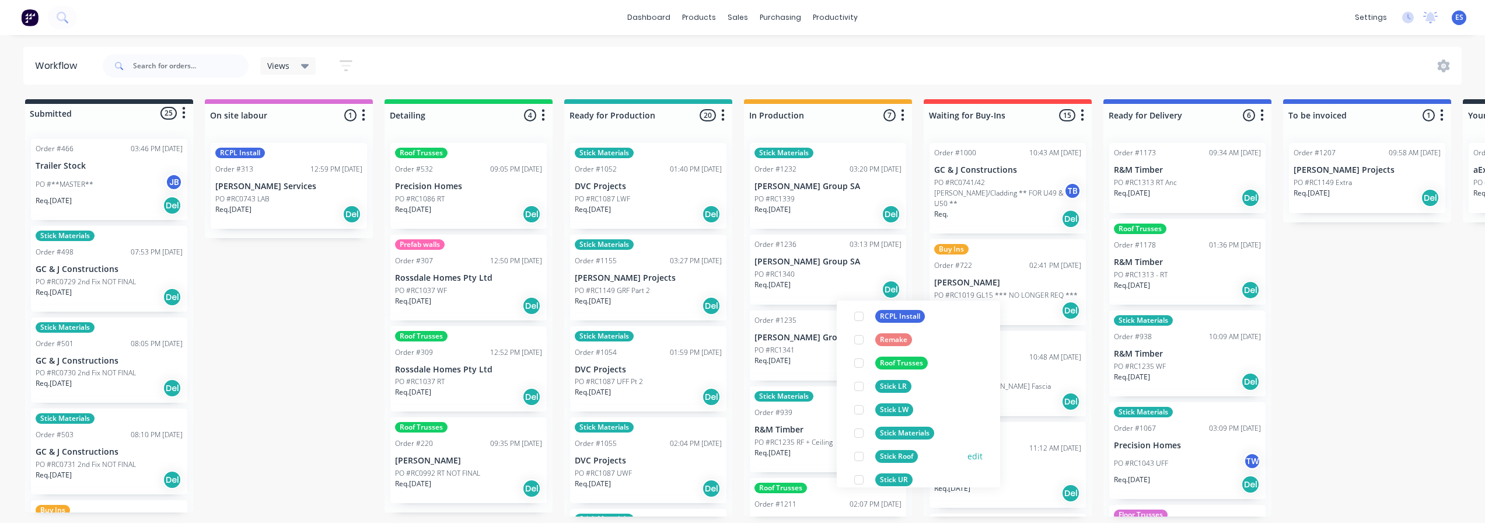
scroll to position [292, 0]
click at [911, 407] on div "Stick Materials" at bounding box center [904, 405] width 59 height 13
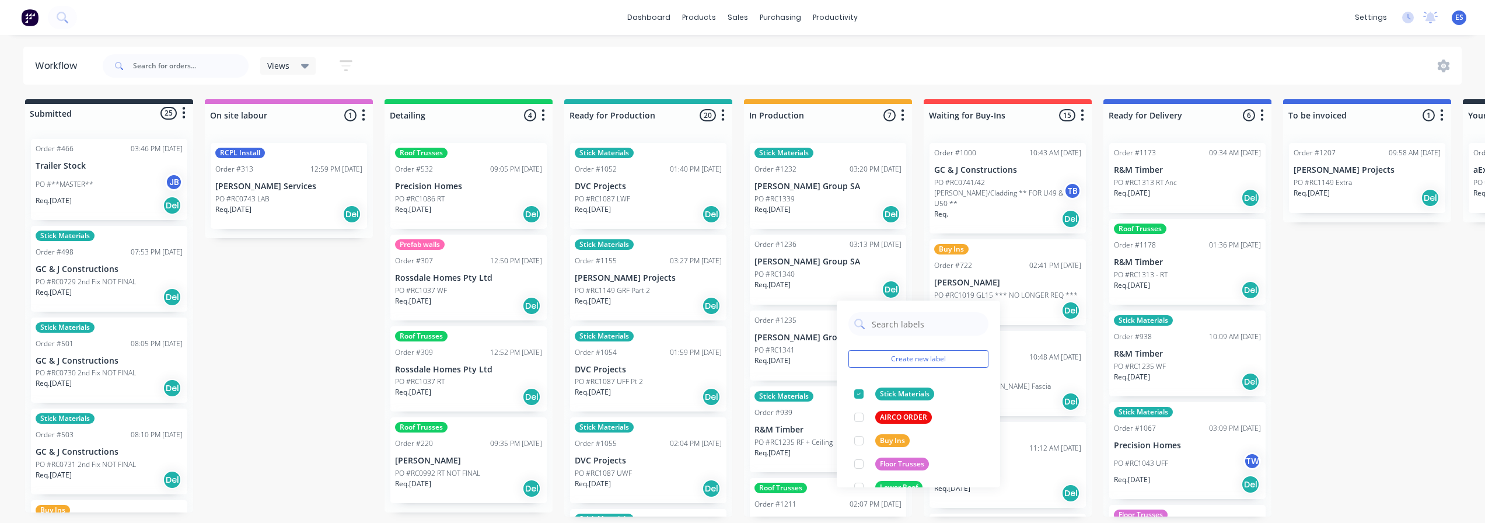
drag, startPoint x: 1327, startPoint y: 361, endPoint x: 1208, endPoint y: 363, distance: 119.0
click at [1325, 361] on div "Submitted 25 Status colour #273444 hex #273444 Save Cancel Summaries Total orde…" at bounding box center [1048, 307] width 2115 height 417
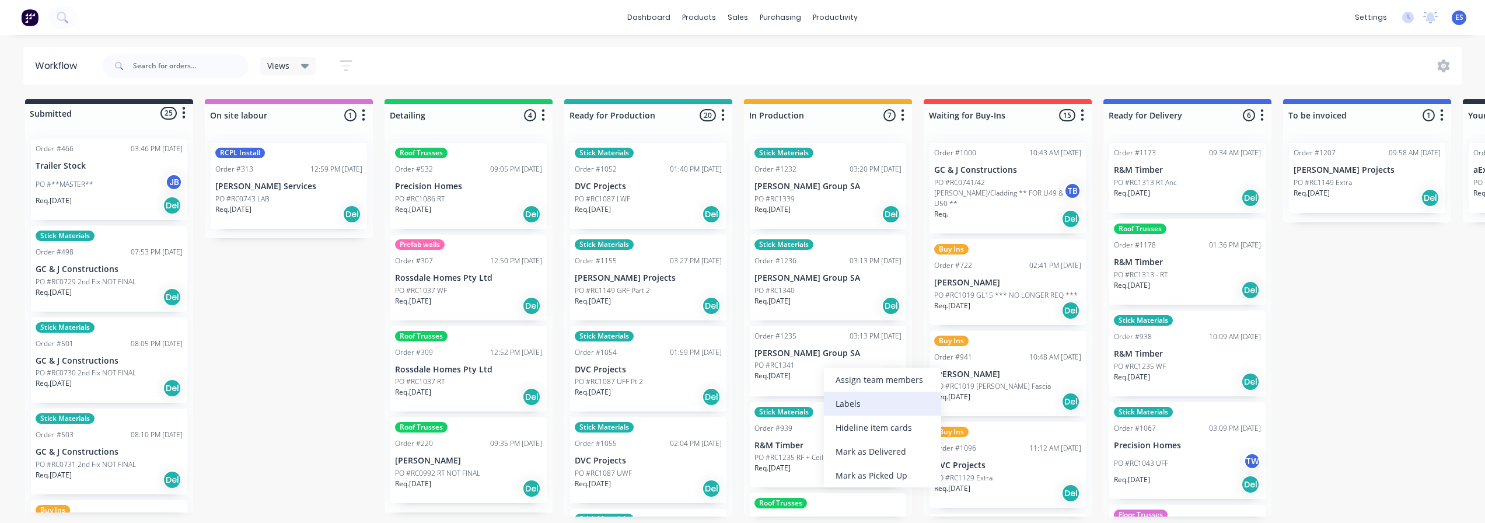
click at [880, 414] on div "Labels" at bounding box center [882, 403] width 117 height 24
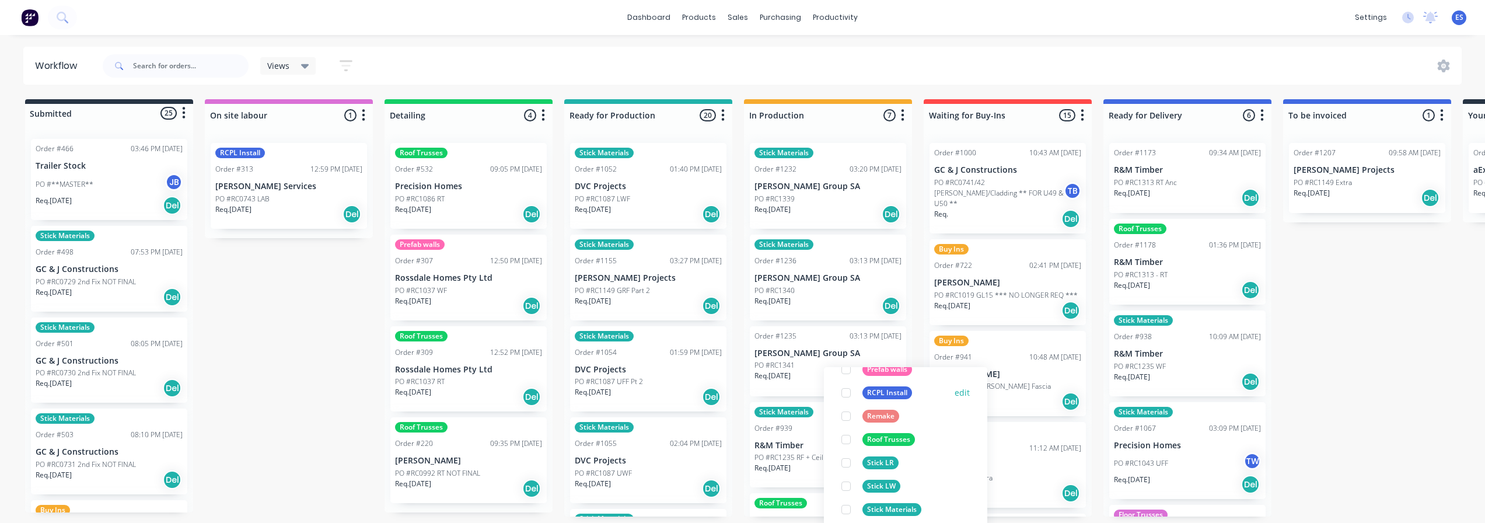
scroll to position [292, 0]
click at [914, 471] on div "Stick Materials" at bounding box center [891, 472] width 59 height 13
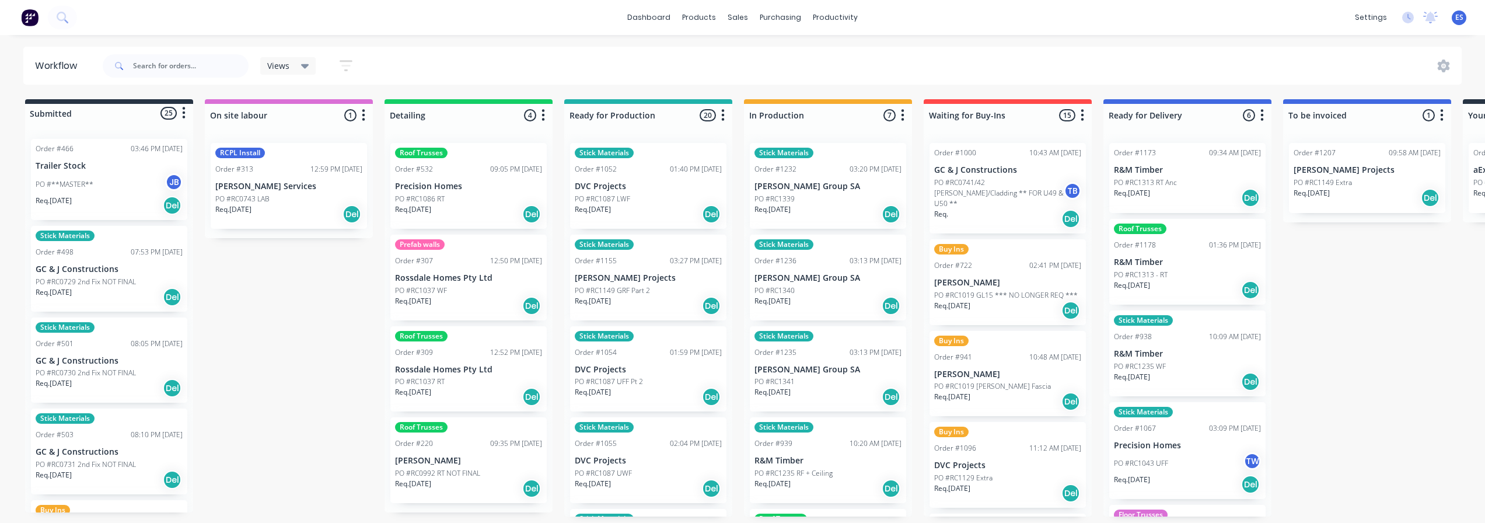
click at [1338, 342] on div "Submitted 25 Status colour #273444 hex #273444 Save Cancel Summaries Total orde…" at bounding box center [1048, 307] width 2115 height 417
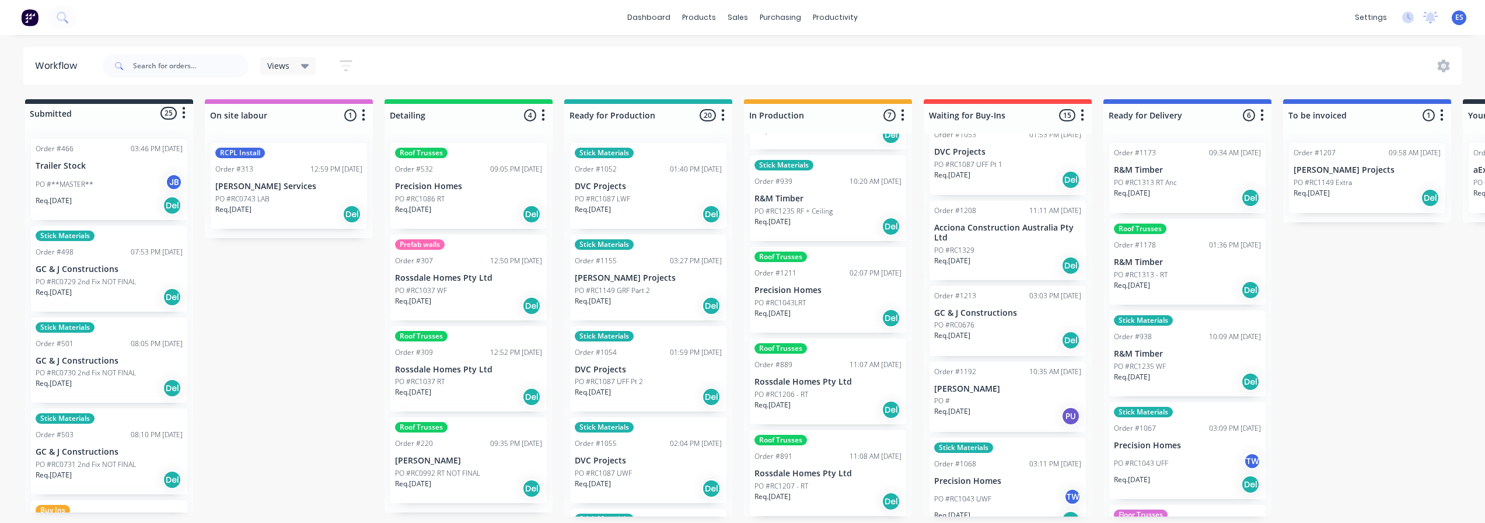
scroll to position [432, 0]
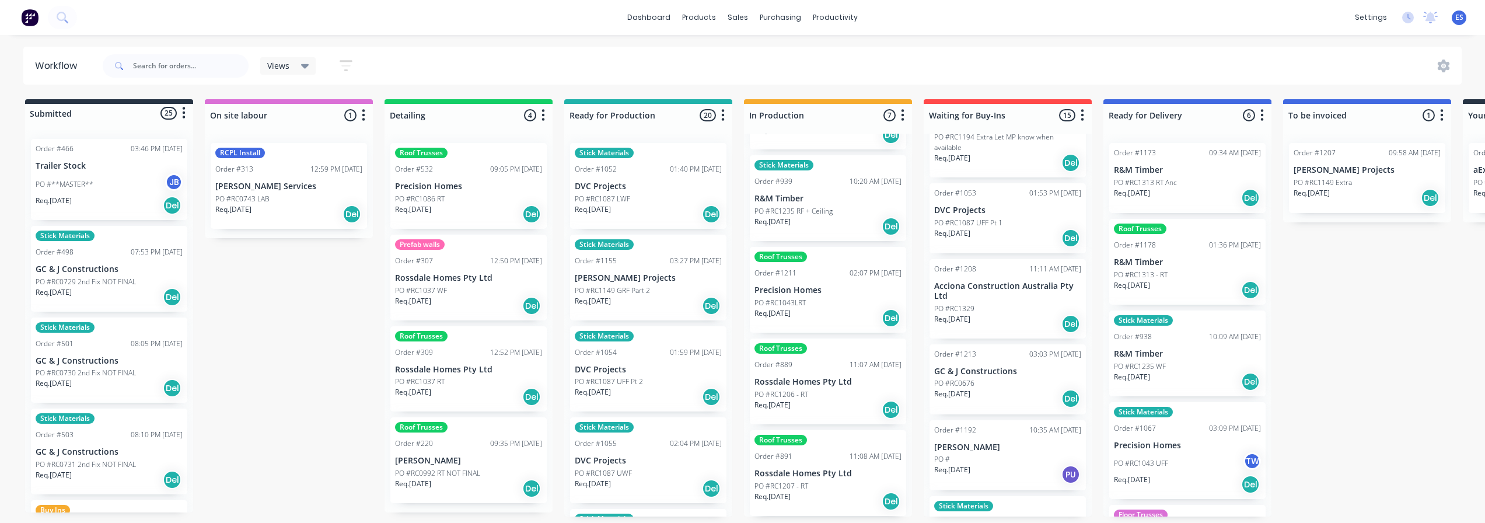
click at [982, 314] on div "Req. [DATE] Del" at bounding box center [1007, 324] width 147 height 20
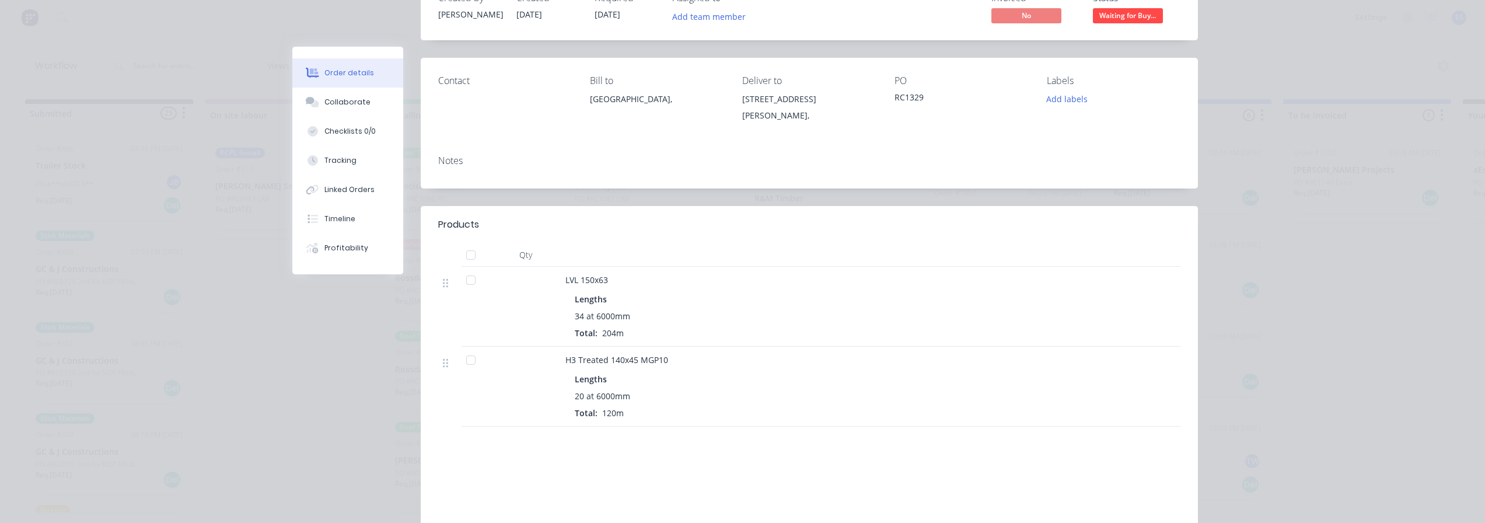
scroll to position [0, 0]
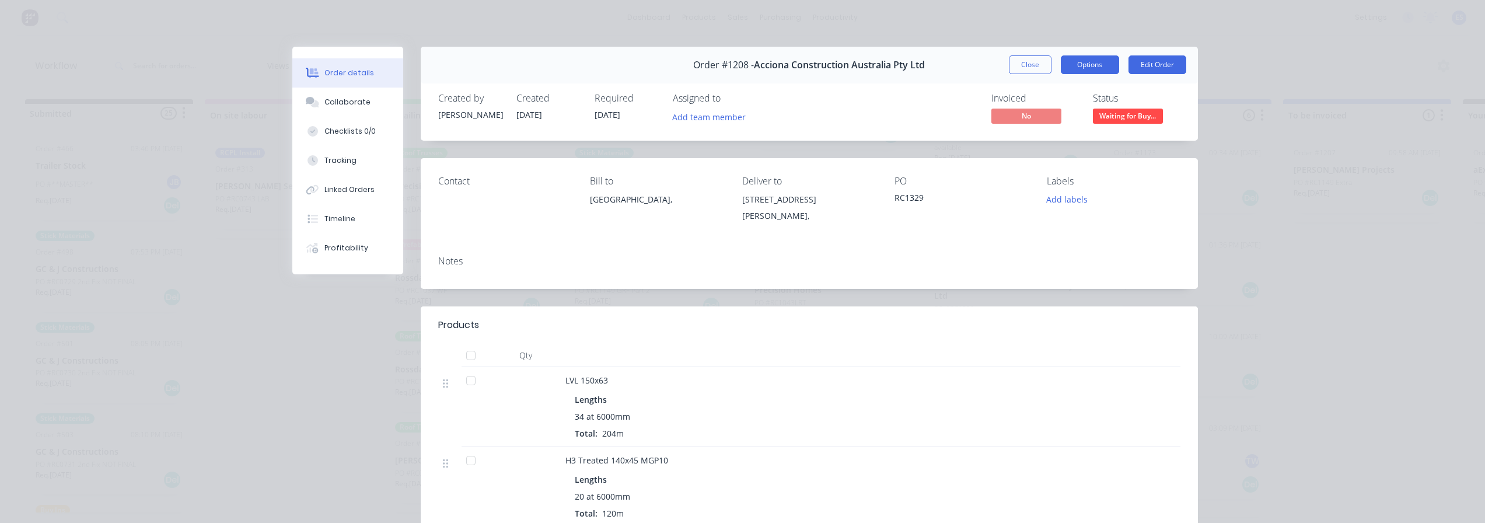
click at [1075, 70] on button "Options" at bounding box center [1090, 64] width 58 height 19
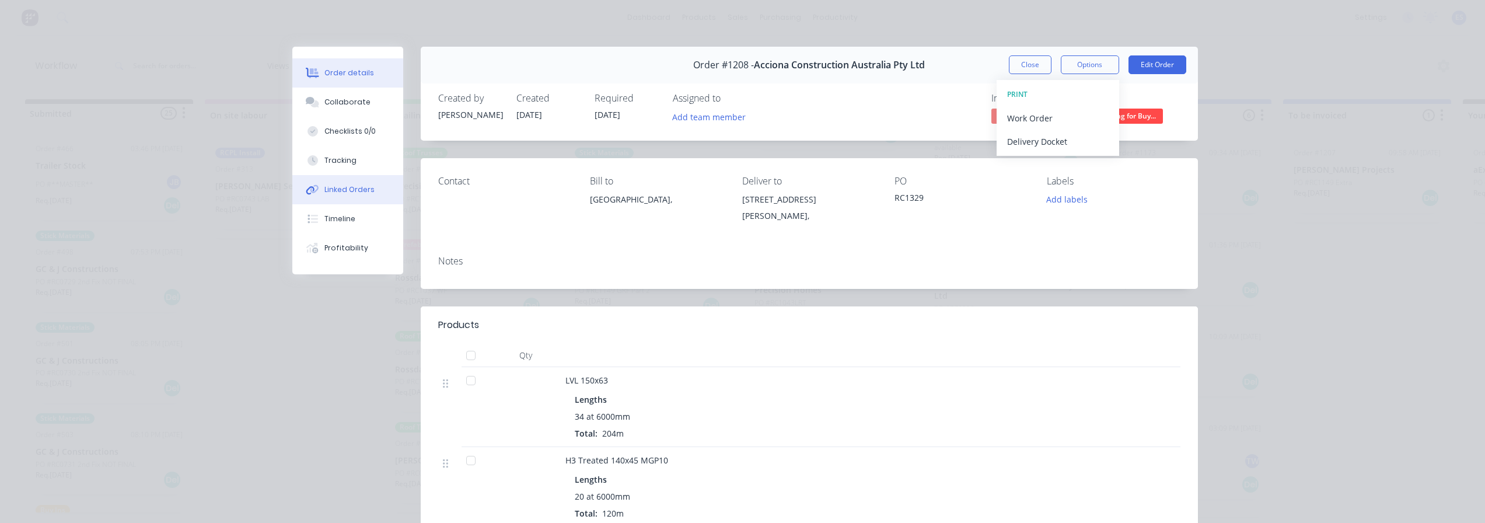
click at [351, 190] on div "Linked Orders" at bounding box center [349, 189] width 50 height 11
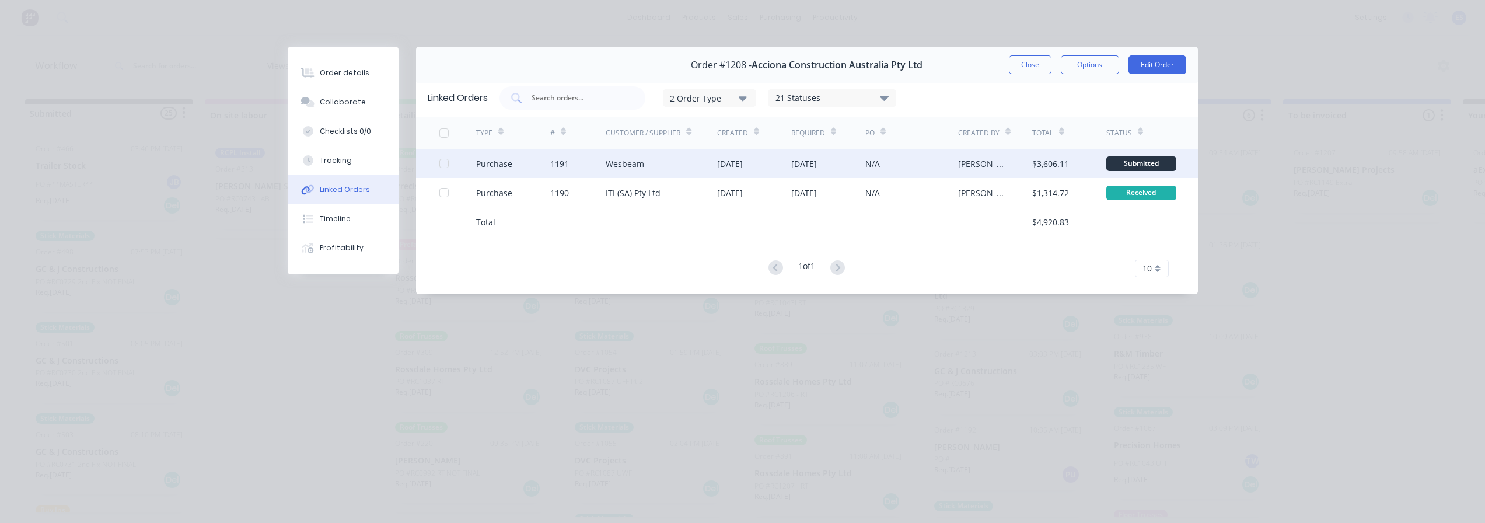
click at [442, 164] on div at bounding box center [443, 163] width 23 height 23
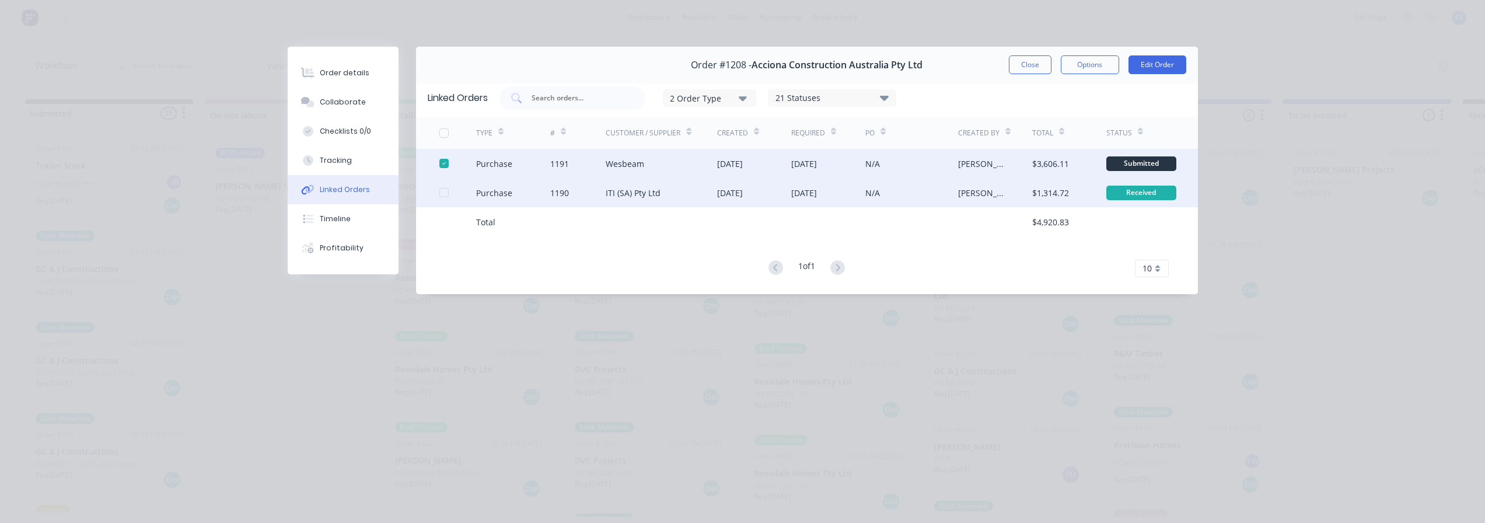
click at [445, 190] on div at bounding box center [443, 192] width 23 height 23
click at [1038, 71] on button "Close" at bounding box center [1030, 64] width 43 height 19
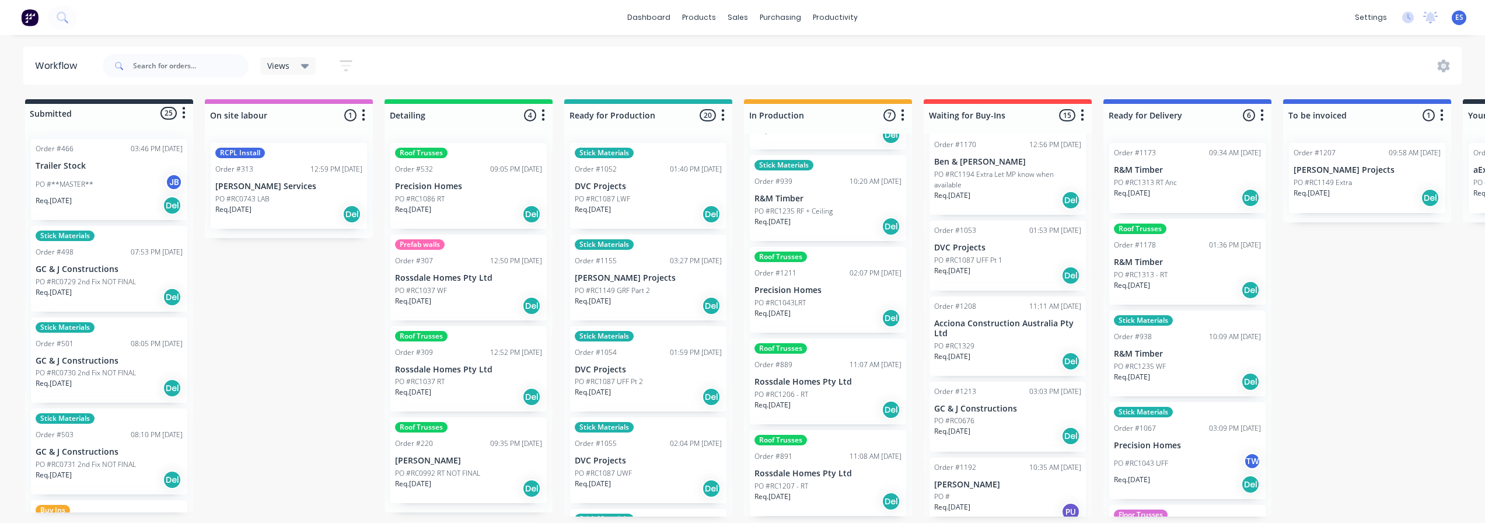
scroll to position [374, 0]
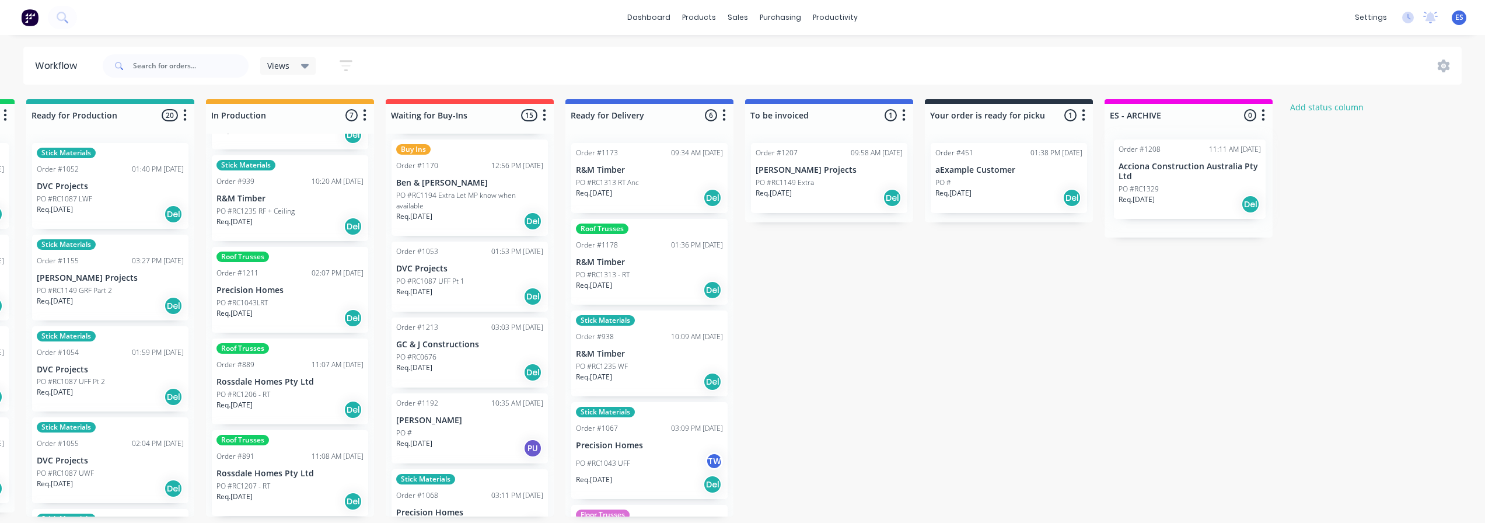
drag, startPoint x: 970, startPoint y: 352, endPoint x: 1158, endPoint y: 184, distance: 251.6
click at [1158, 184] on div "Submitted 25 Status colour #273444 hex #273444 Save Cancel Summaries Total orde…" at bounding box center [510, 307] width 2115 height 417
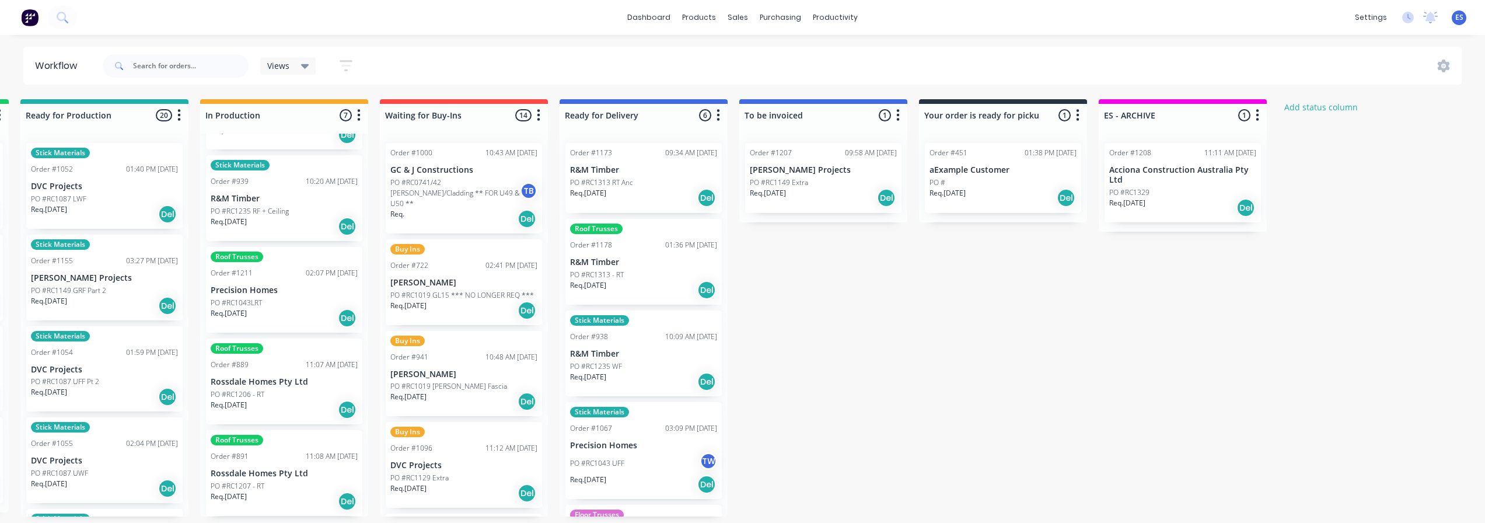
scroll to position [0, 544]
